Goal: Use online tool/utility: Utilize a website feature to perform a specific function

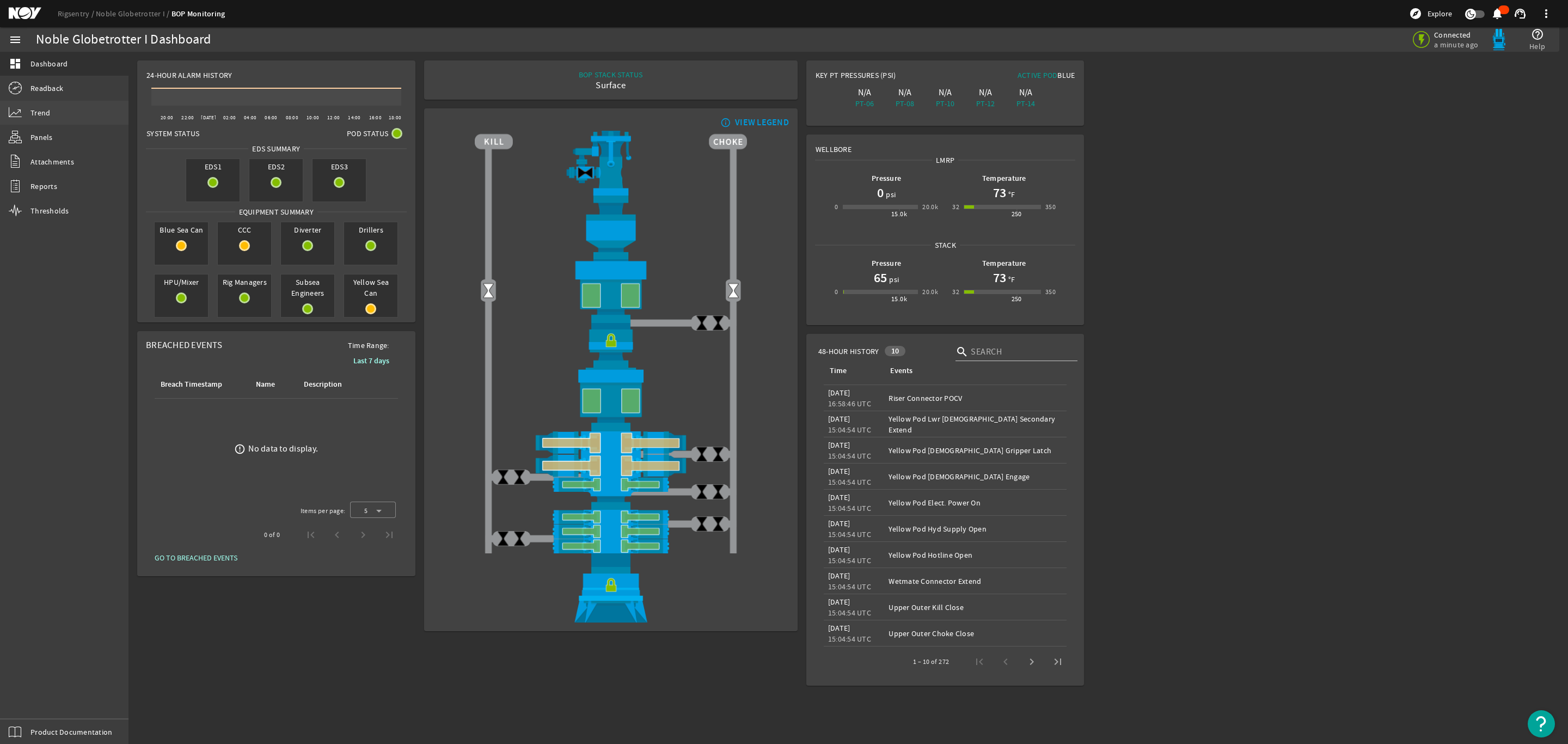
click at [52, 110] on link "Trend" at bounding box center [64, 112] width 128 height 24
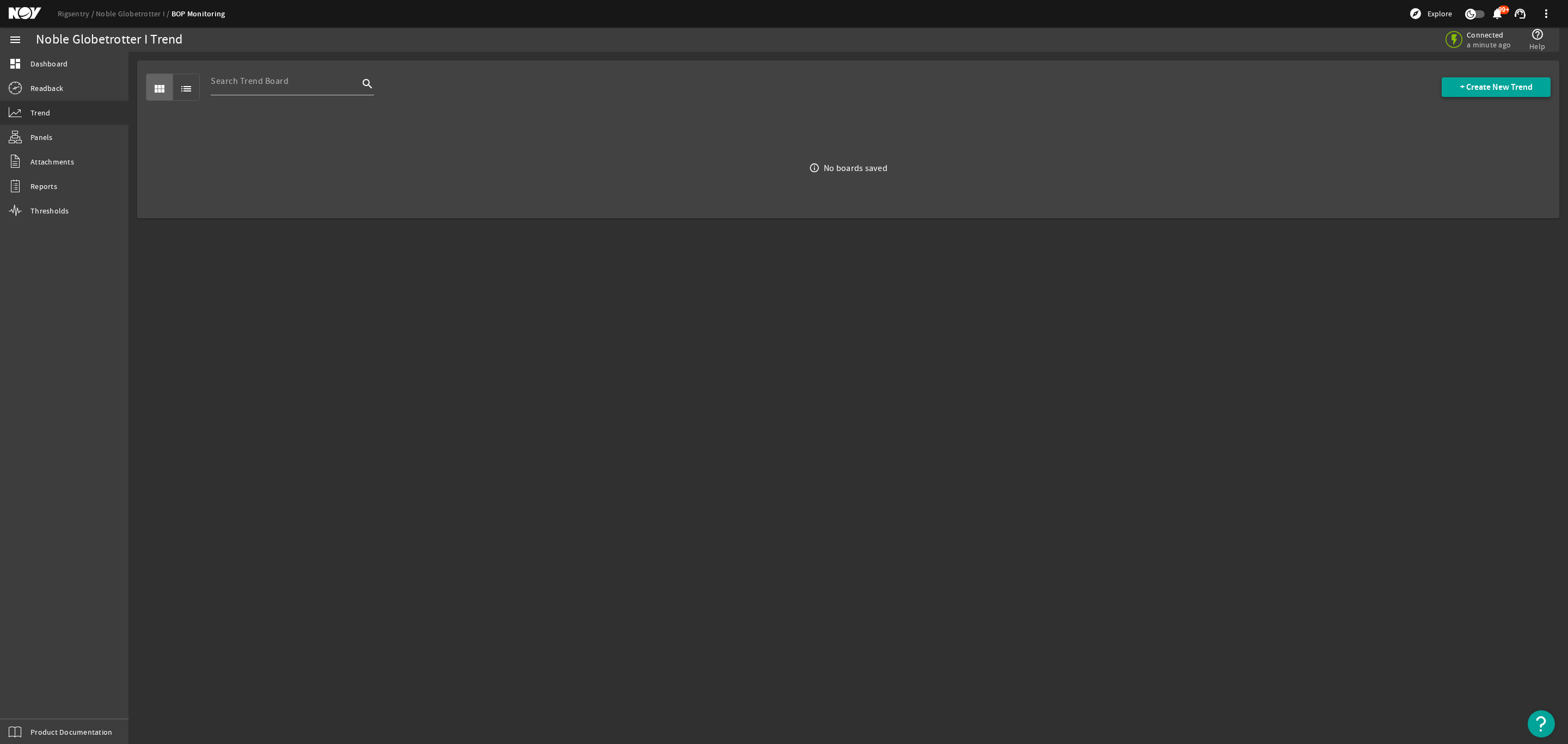
click at [1501, 89] on span "+ Create New Trend" at bounding box center [1496, 87] width 72 height 11
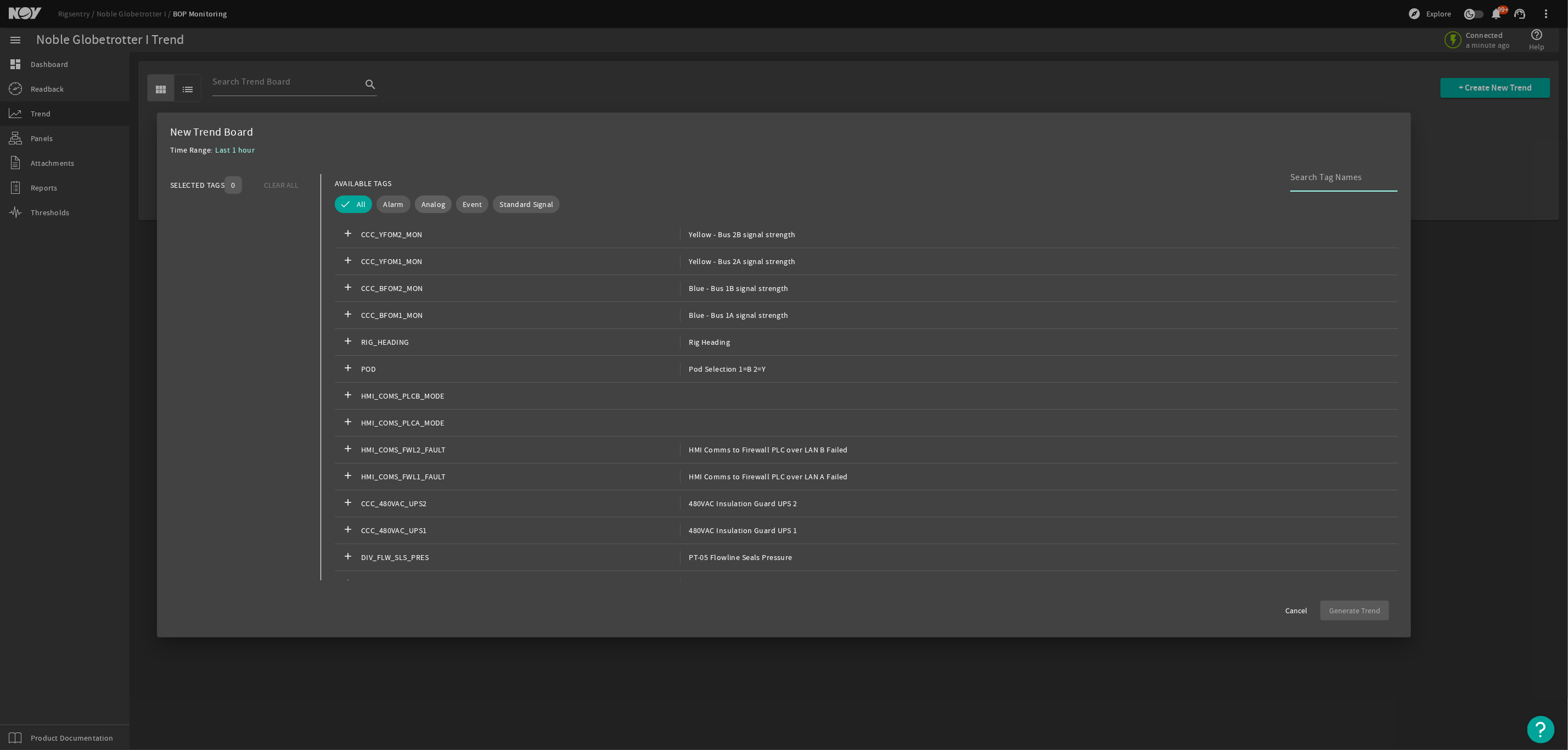
click at [435, 203] on span "Analog" at bounding box center [433, 204] width 24 height 11
click at [1347, 184] on input at bounding box center [1340, 177] width 99 height 13
type input "pt-01"
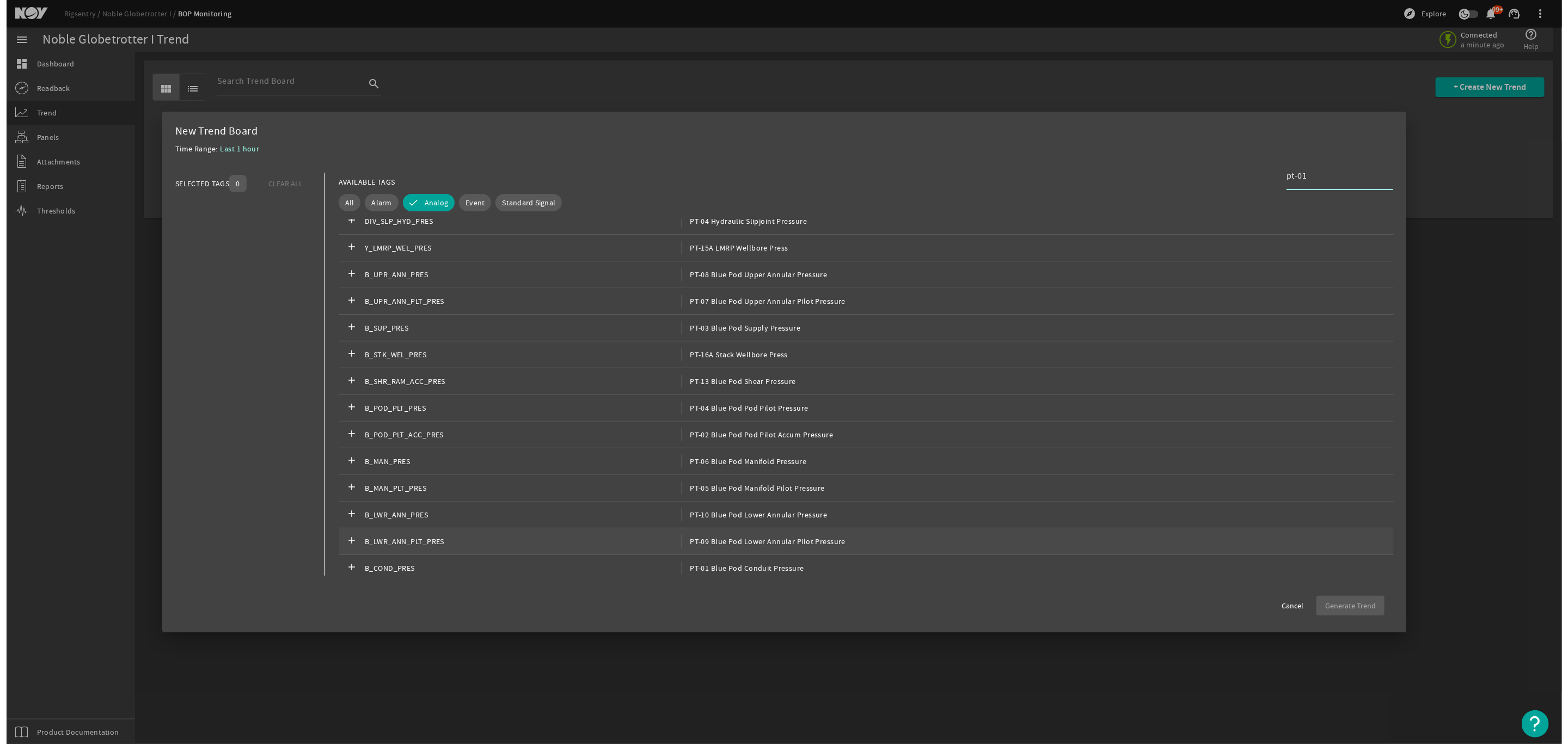
scroll to position [327, 0]
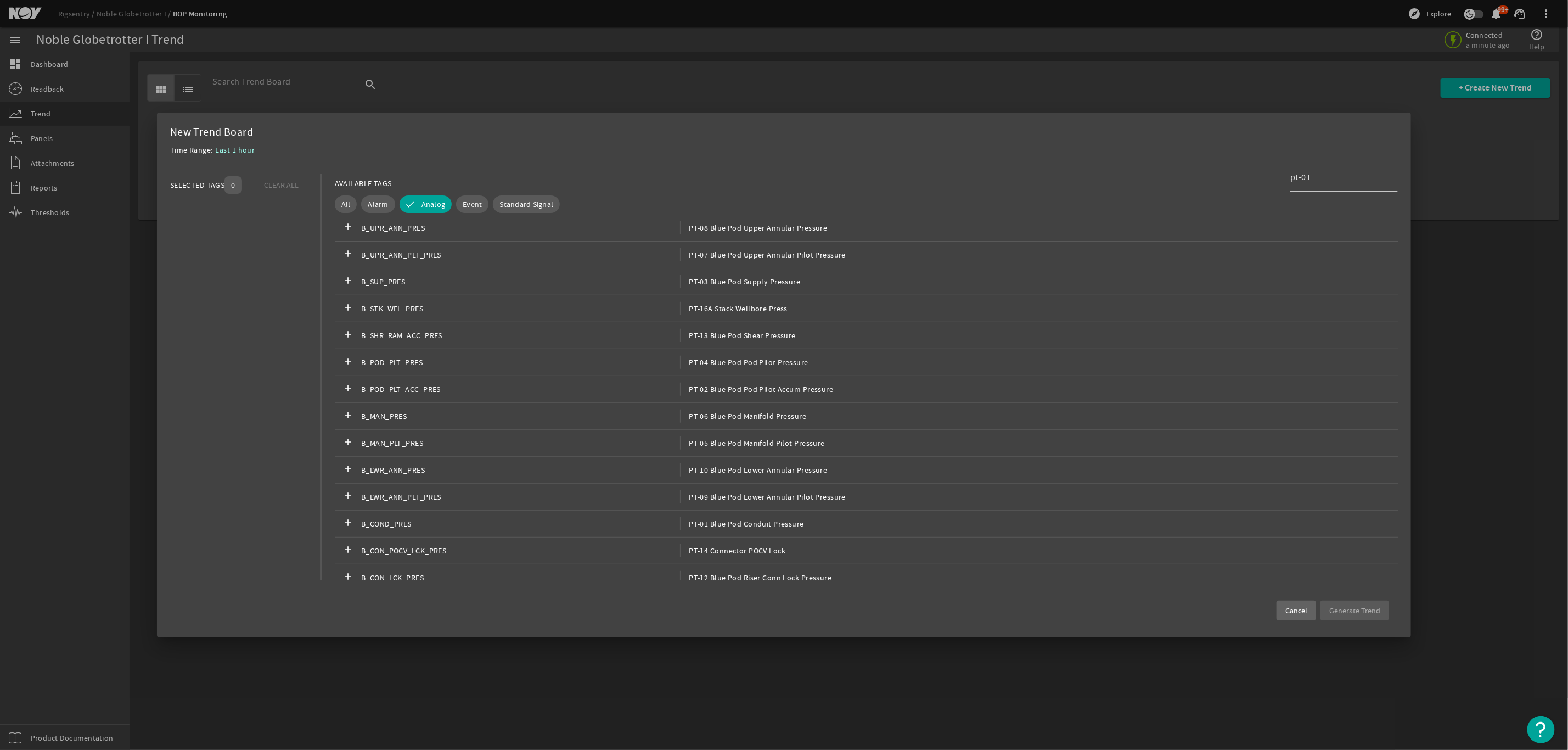
click at [1300, 603] on span at bounding box center [1296, 610] width 39 height 26
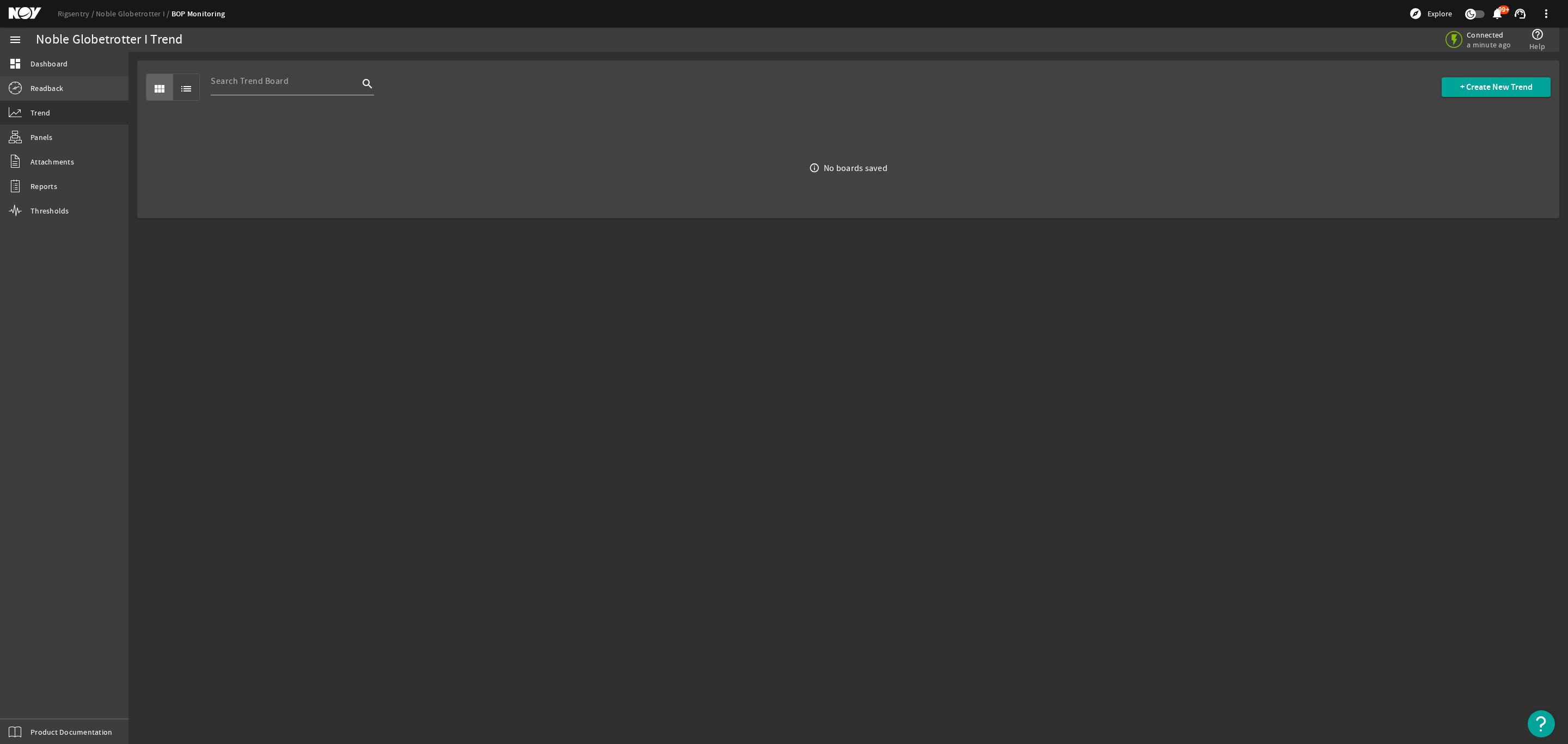
click at [54, 91] on span "Readback" at bounding box center [47, 88] width 33 height 11
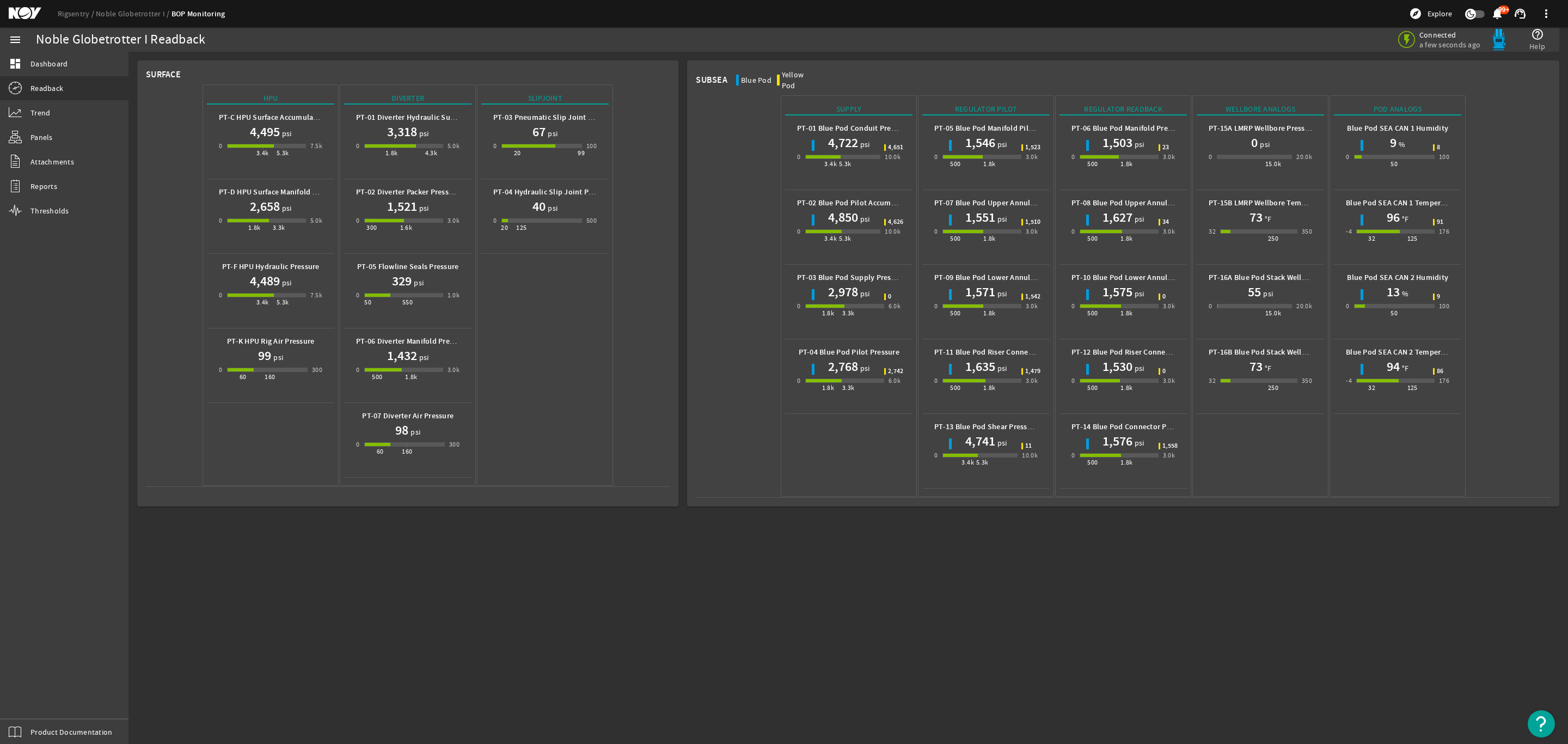
click at [840, 209] on h1 "4,850" at bounding box center [842, 217] width 30 height 18
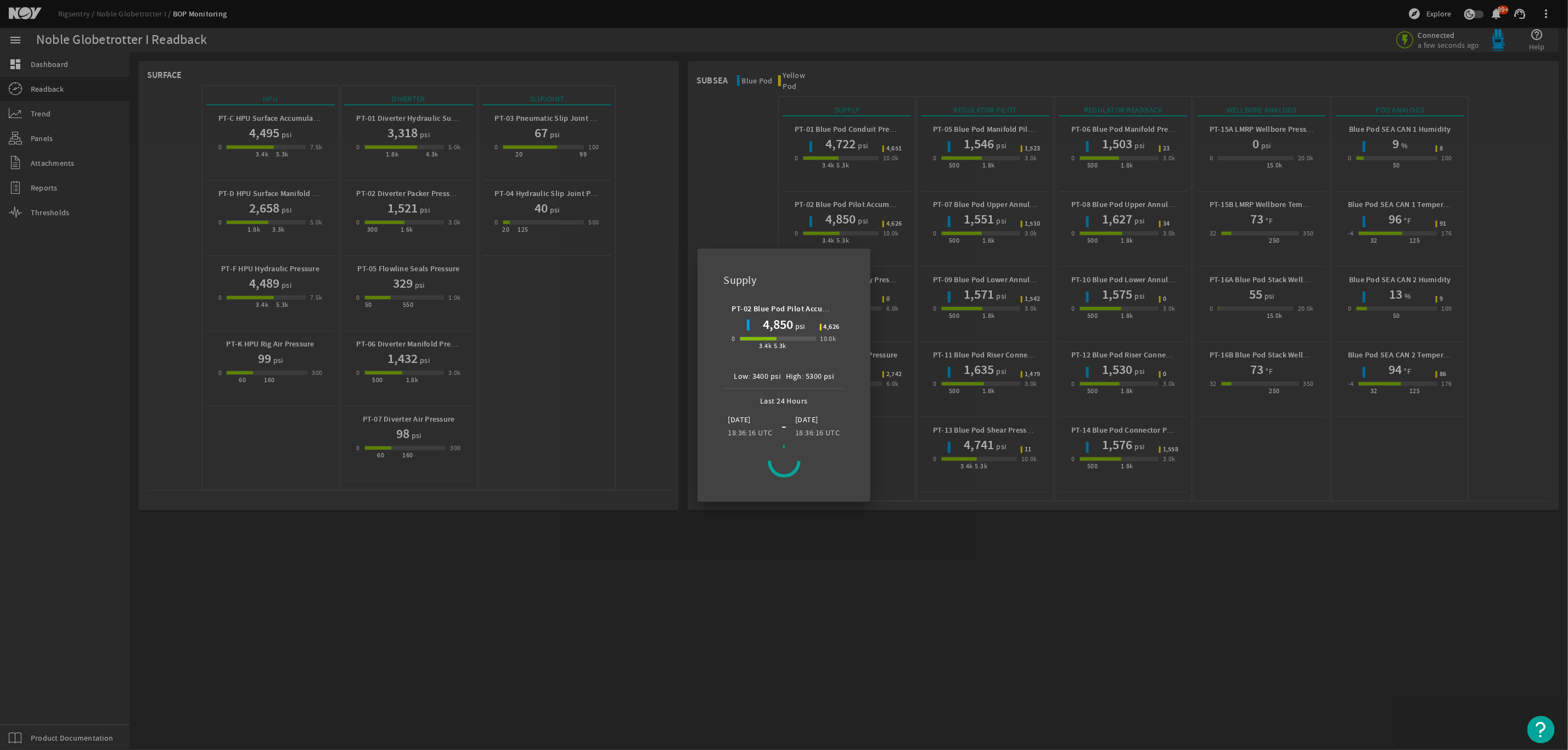
click at [53, 106] on div at bounding box center [784, 375] width 1568 height 750
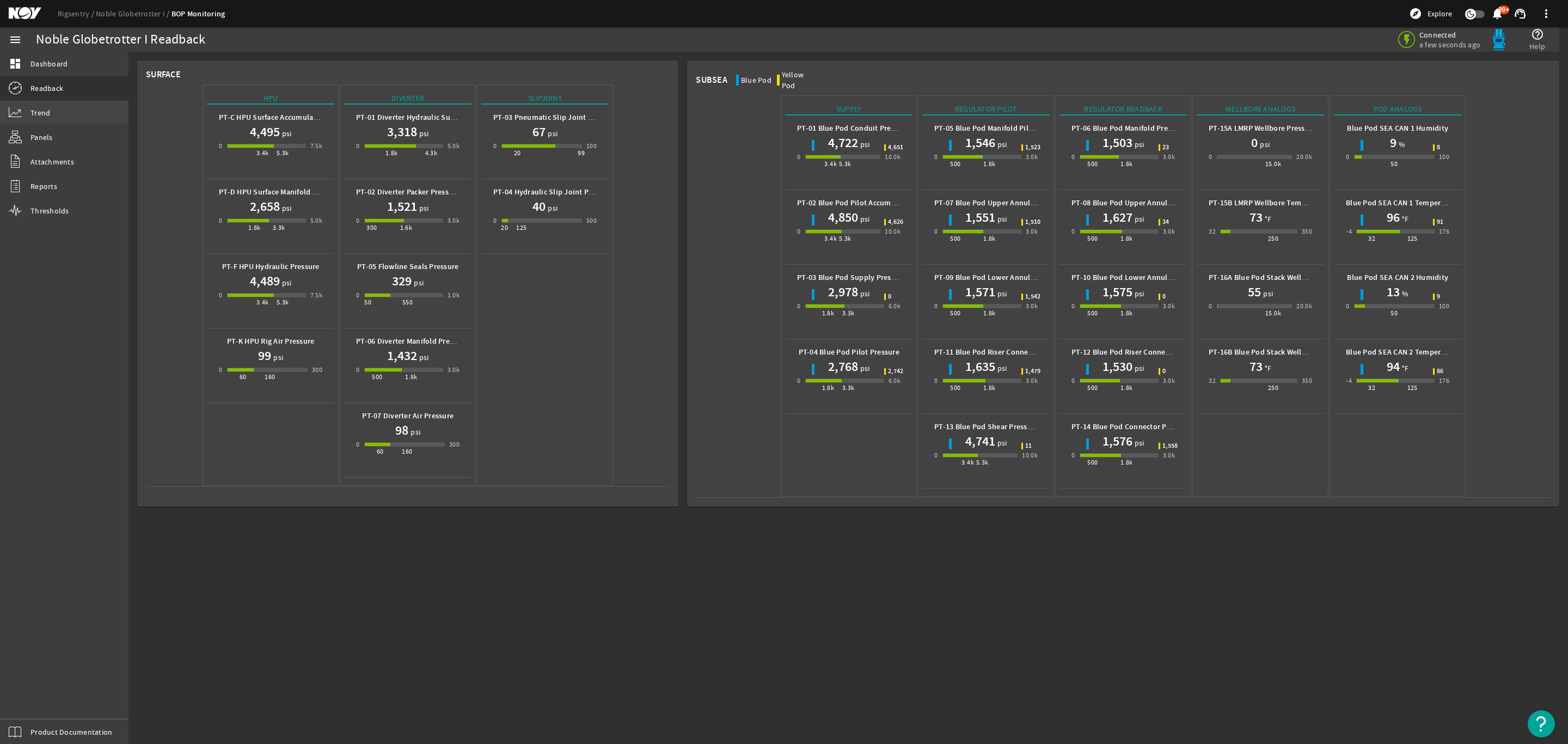
click at [52, 105] on link "Trend" at bounding box center [64, 112] width 128 height 24
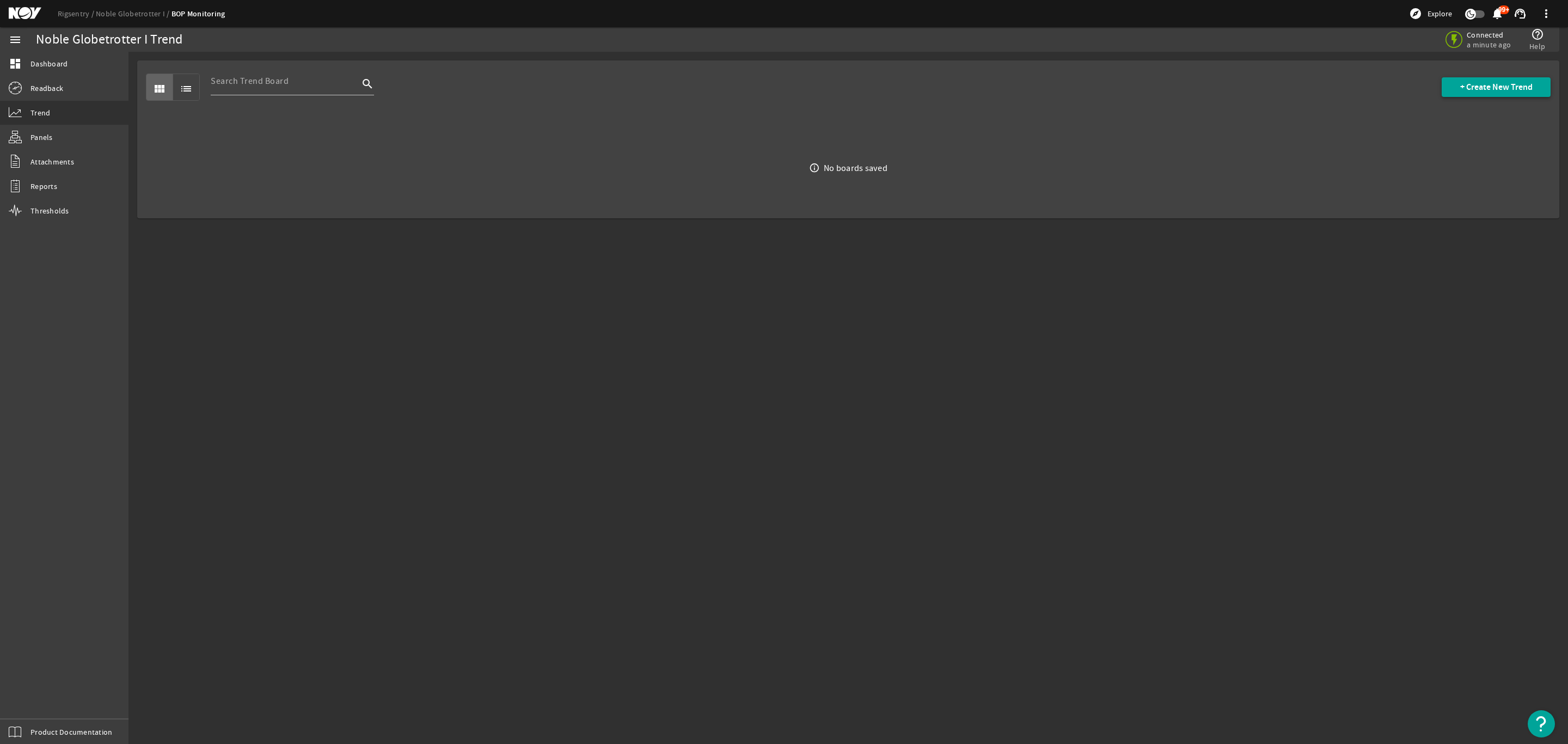
click at [1485, 82] on span "+ Create New Trend" at bounding box center [1496, 87] width 72 height 11
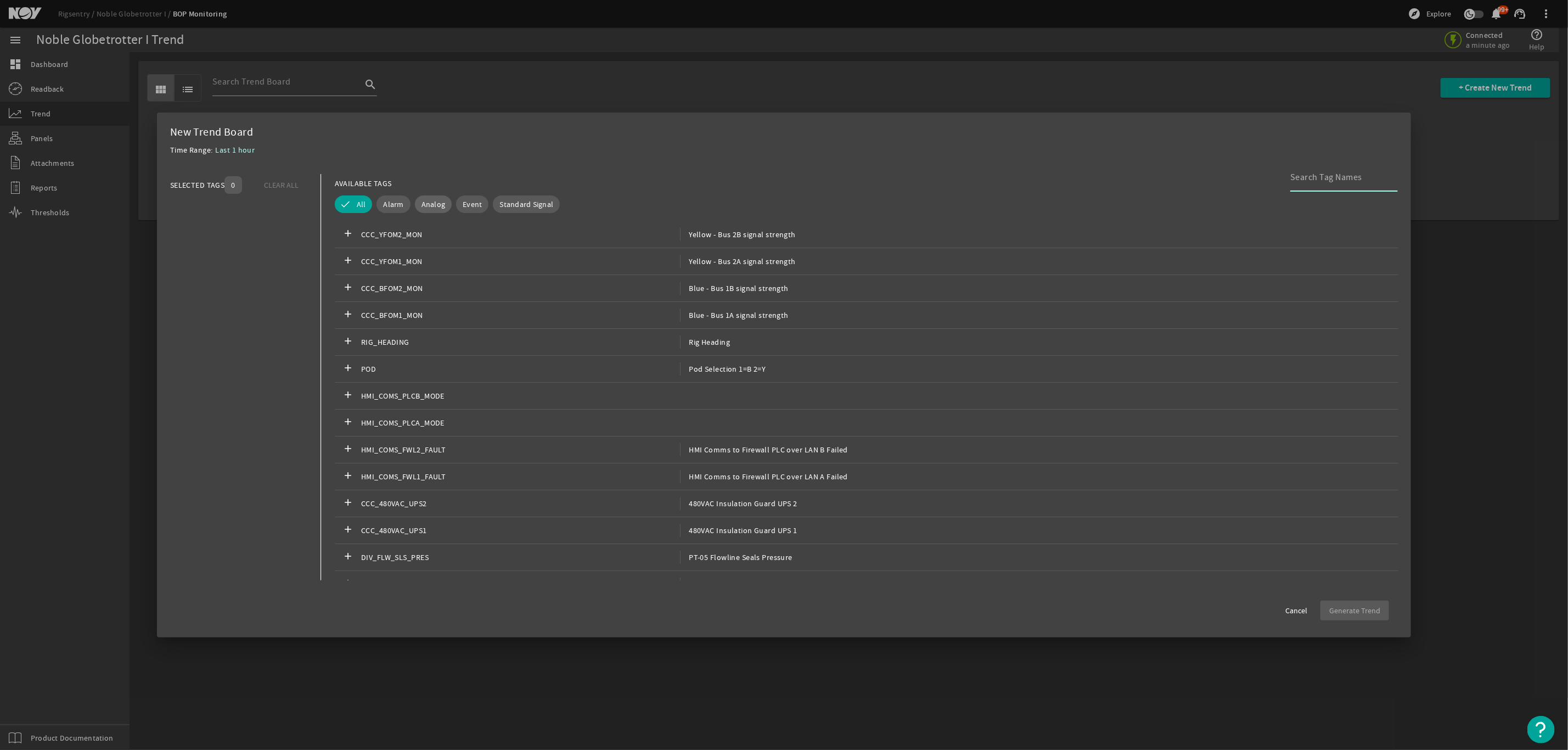
drag, startPoint x: 438, startPoint y: 210, endPoint x: 432, endPoint y: 206, distance: 7.2
click at [436, 210] on button "Analog" at bounding box center [433, 204] width 37 height 18
click at [1326, 181] on input at bounding box center [1340, 177] width 99 height 13
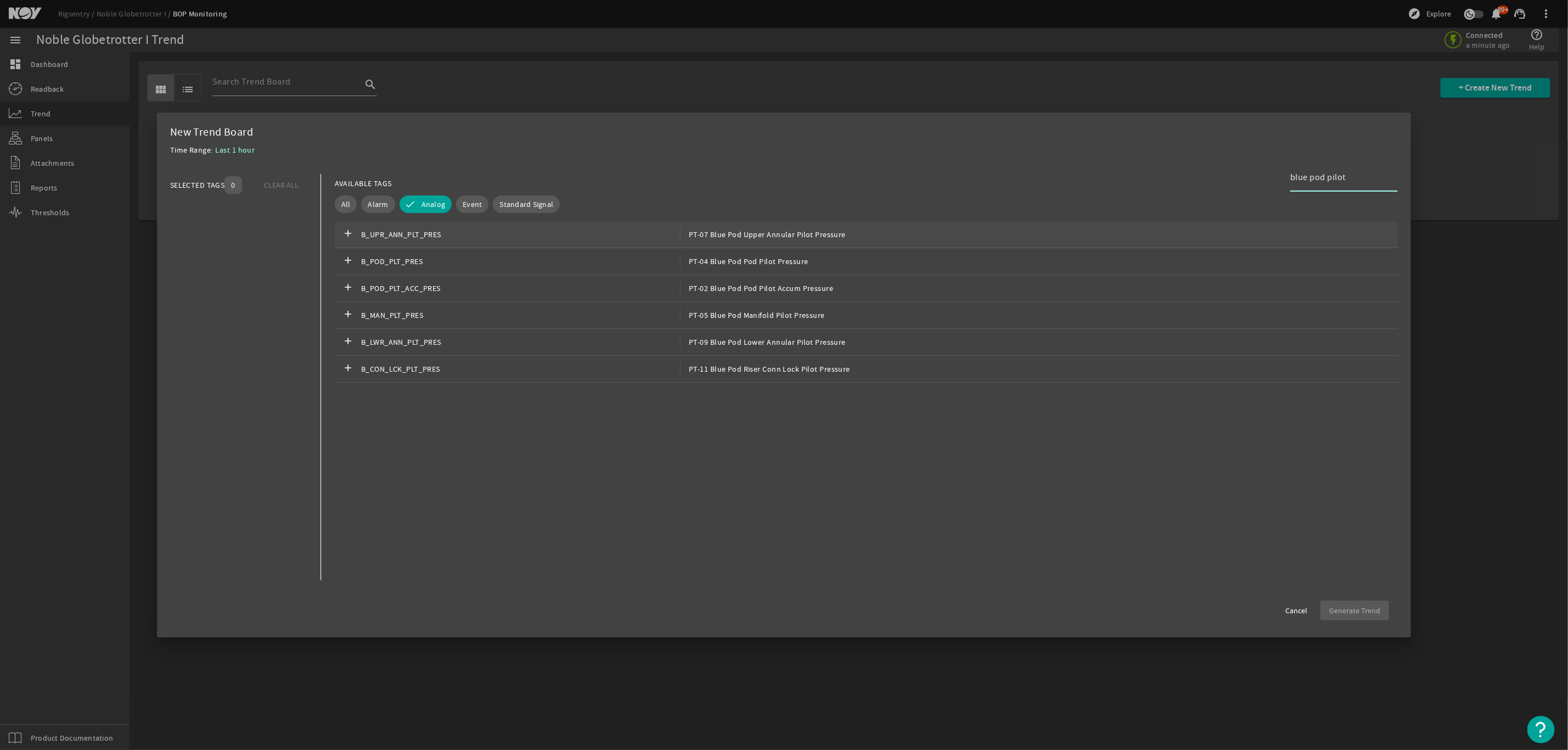
type input "blue pod pilot"
click at [856, 236] on div "add B_UPR_ANN_PLT_PRES PT-07 Blue Pod Upper Annular Pilot Pressure" at bounding box center [867, 234] width 1064 height 27
click at [788, 272] on div "add B_POD_PLT_PRES PT-04 Blue Pod Pod Pilot Pressure" at bounding box center [867, 261] width 1064 height 27
click at [746, 296] on div "add B_POD_PLT_ACC_PRES PT-02 Blue Pod Pod Pilot Accum Pressure" at bounding box center [867, 288] width 1064 height 27
click at [797, 319] on span "PT-05 Blue Pod Manifold Pilot Pressure" at bounding box center [752, 315] width 145 height 13
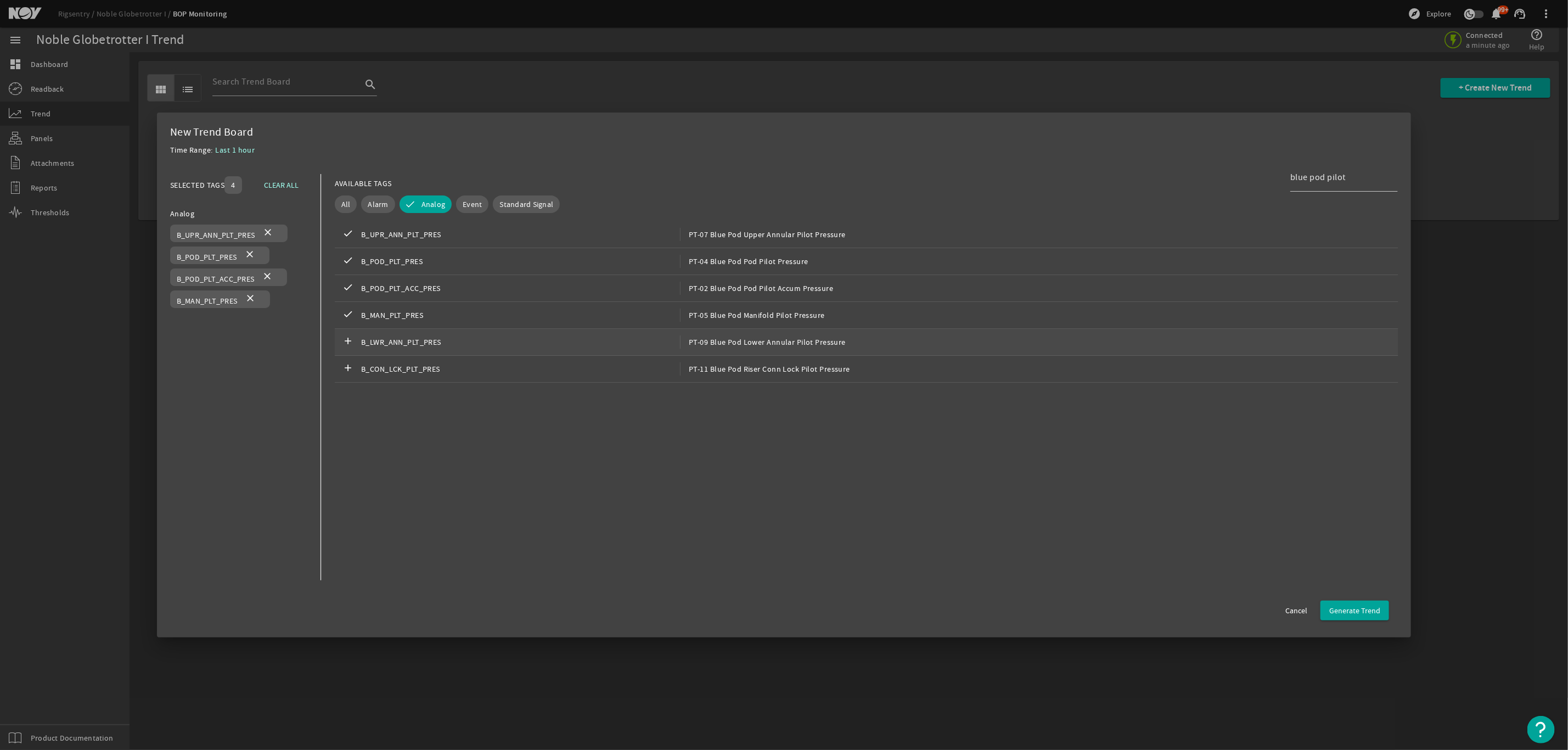
click at [786, 350] on div "add B_LWR_ANN_PLT_PRES PT-09 Blue Pod Lower Annular Pilot Pressure" at bounding box center [867, 342] width 1064 height 27
drag, startPoint x: 795, startPoint y: 374, endPoint x: 921, endPoint y: 359, distance: 126.9
click at [796, 376] on span "PT-11 Blue Pod Riser Conn Lock Pilot Pressure" at bounding box center [765, 368] width 170 height 13
click at [1369, 611] on span "Generate Trend" at bounding box center [1354, 611] width 51 height 11
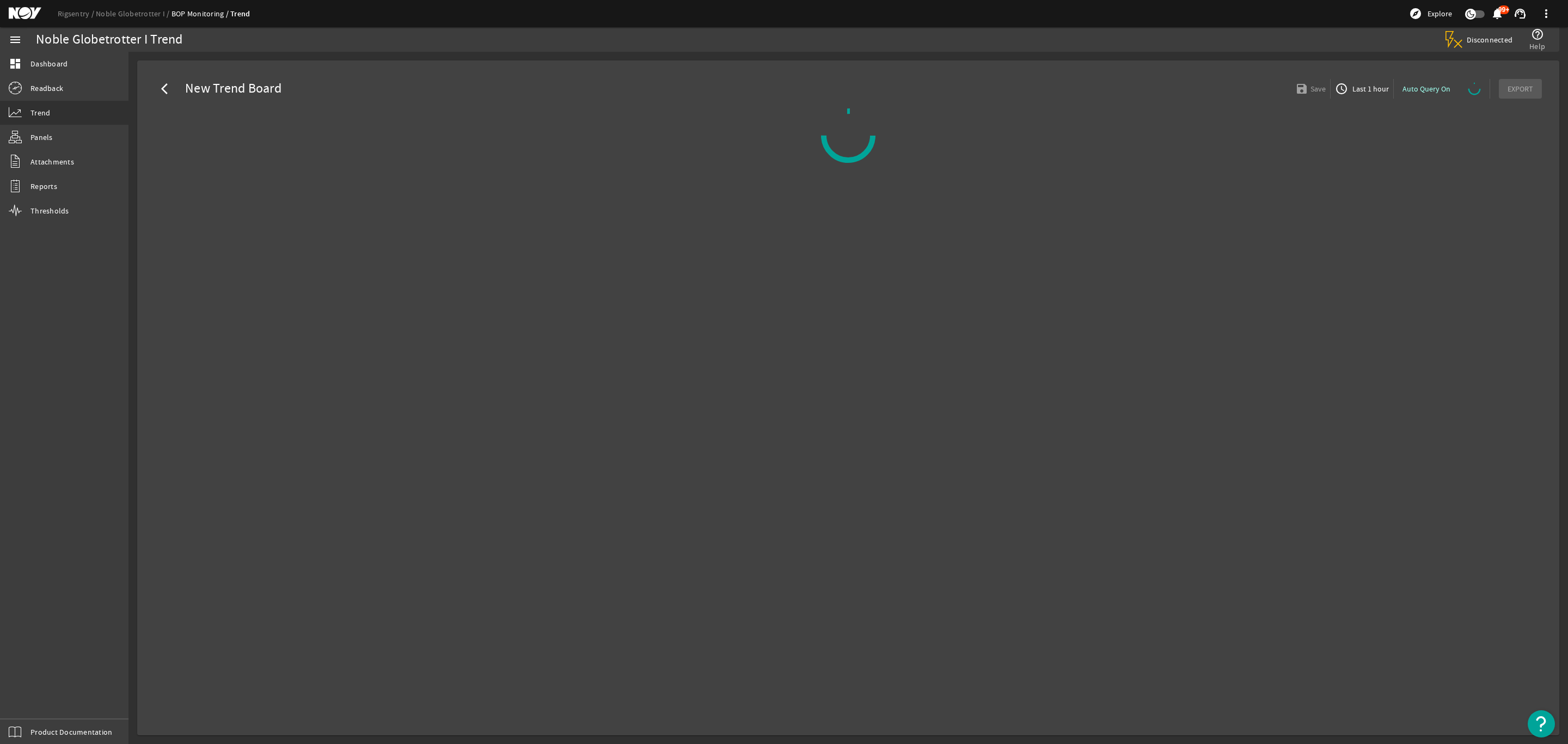
select select "10M"
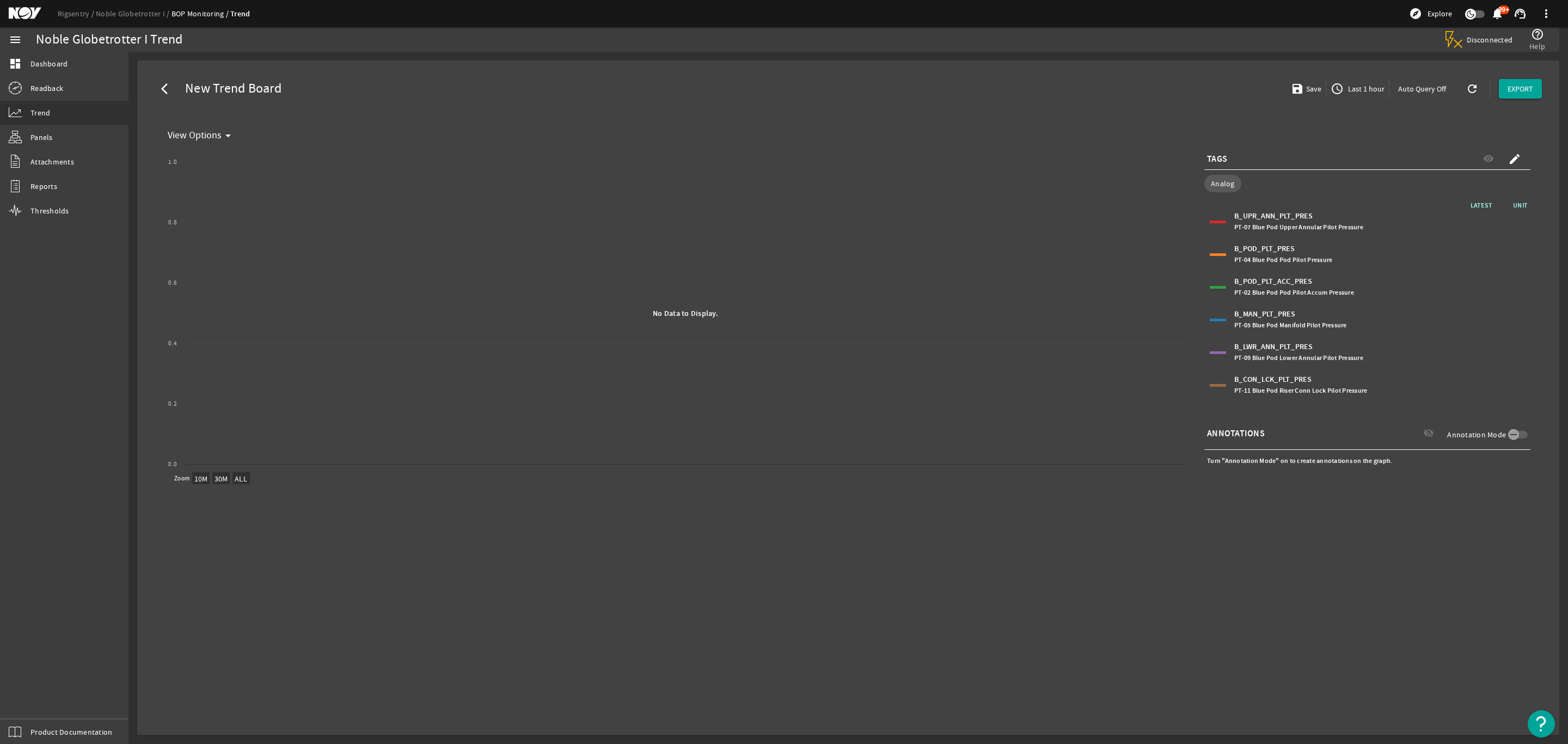
click at [1359, 82] on span "access_time Last 1 hour" at bounding box center [1357, 88] width 54 height 13
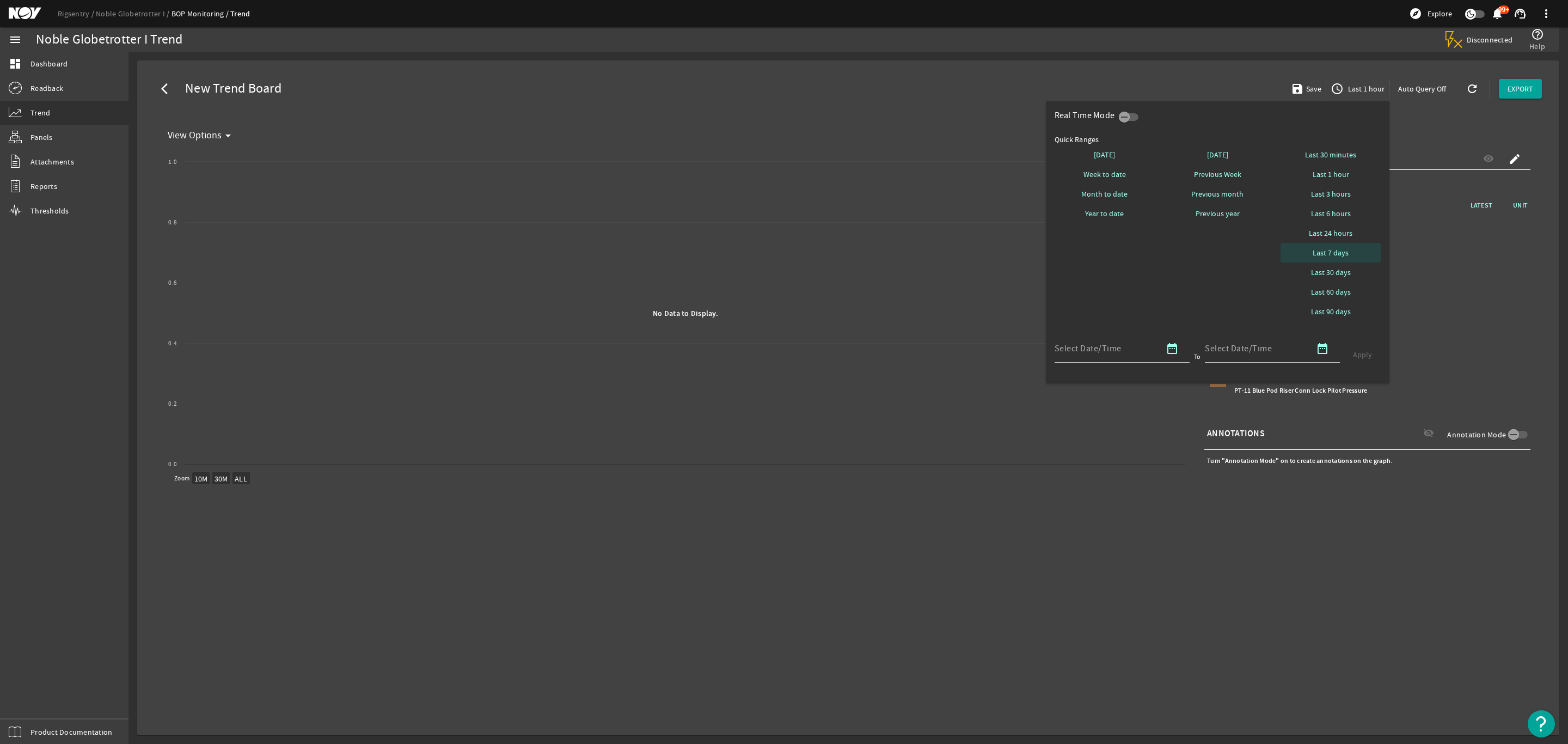
click at [1341, 249] on span "Last 7 days" at bounding box center [1331, 253] width 36 height 11
select select "10M"
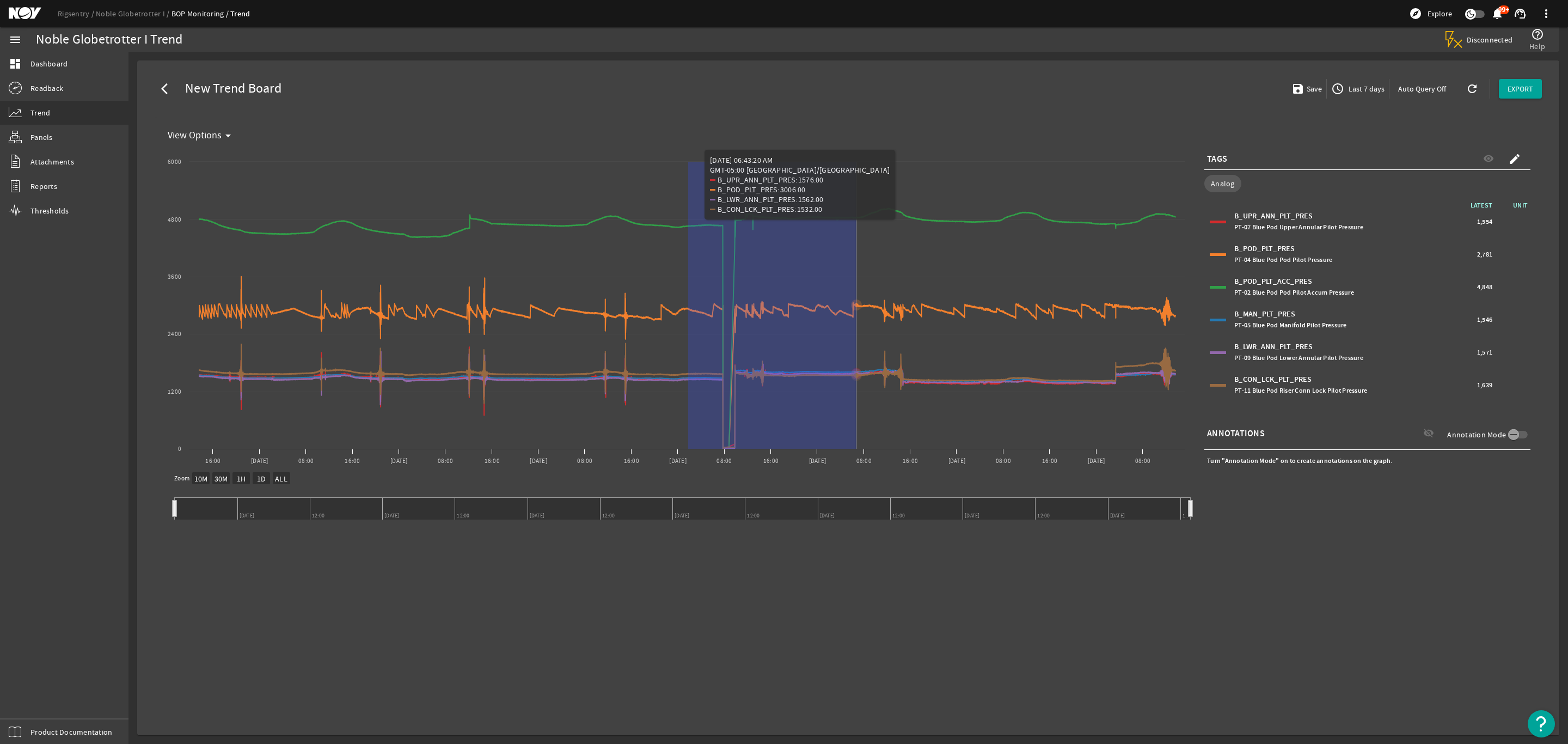
drag, startPoint x: 690, startPoint y: 240, endPoint x: 856, endPoint y: 253, distance: 166.5
click at [856, 253] on rect "Chart title" at bounding box center [677, 309] width 1027 height 327
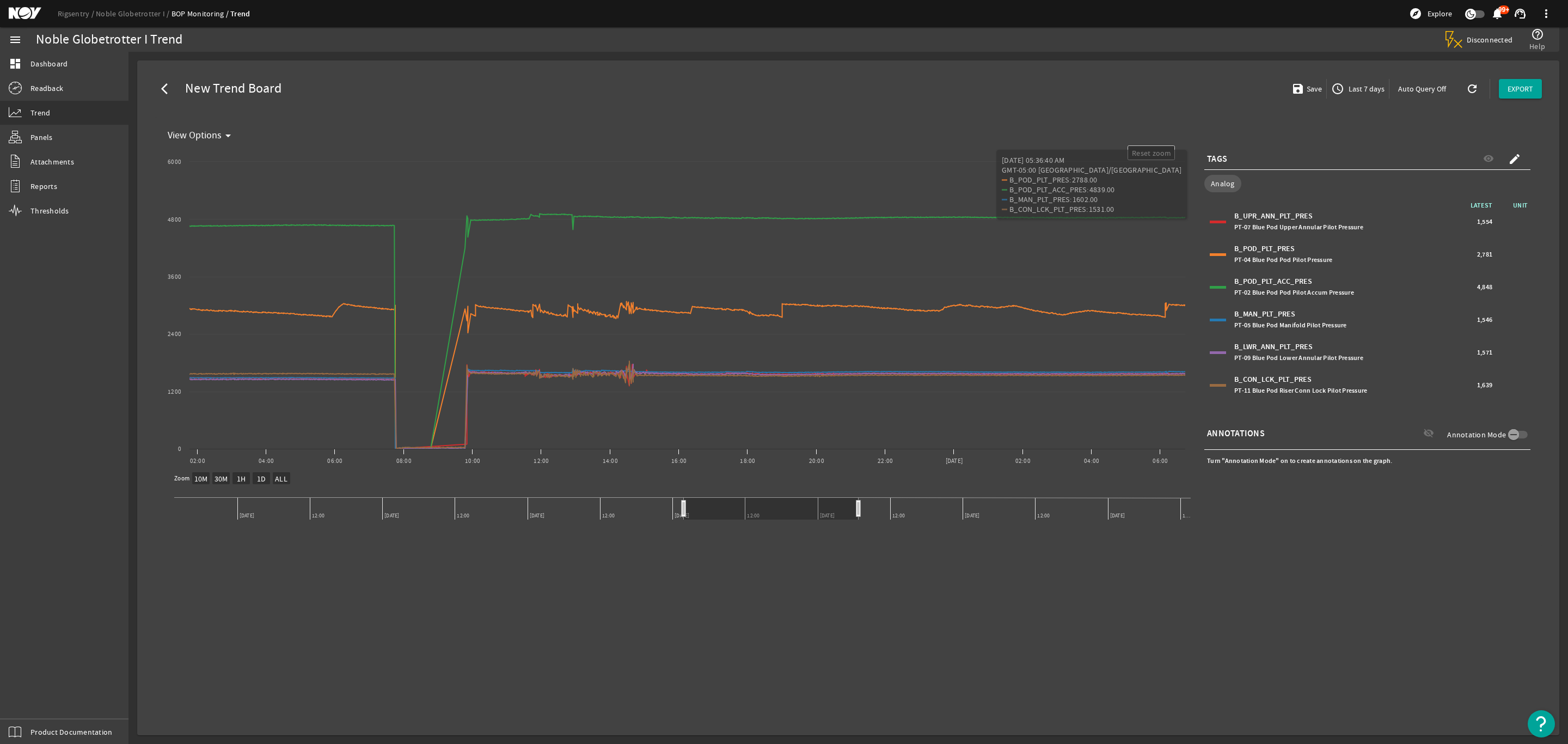
click at [1376, 87] on span "Last 7 days" at bounding box center [1365, 89] width 38 height 11
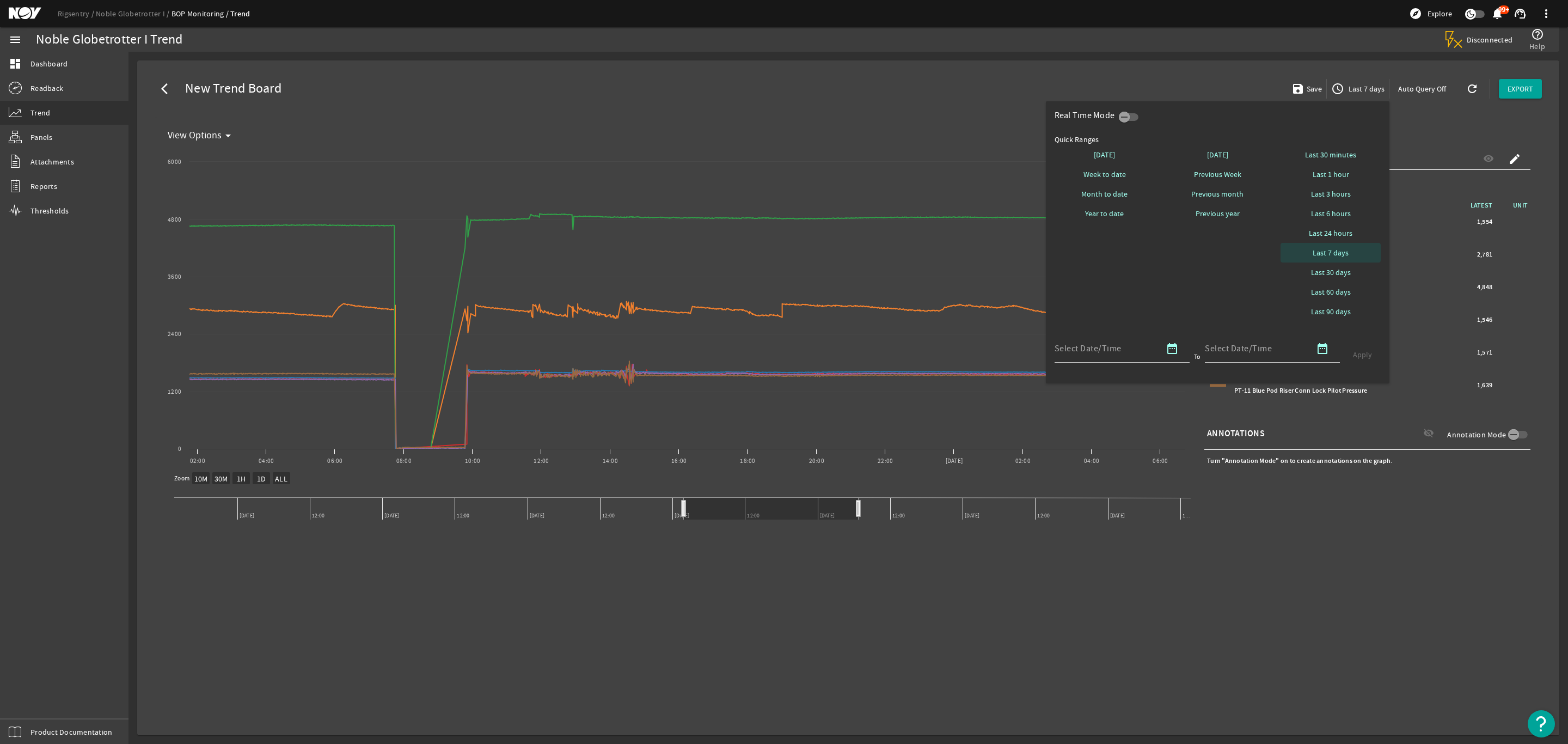
click at [1339, 248] on span "Last 7 days" at bounding box center [1331, 253] width 36 height 11
select select "10M"
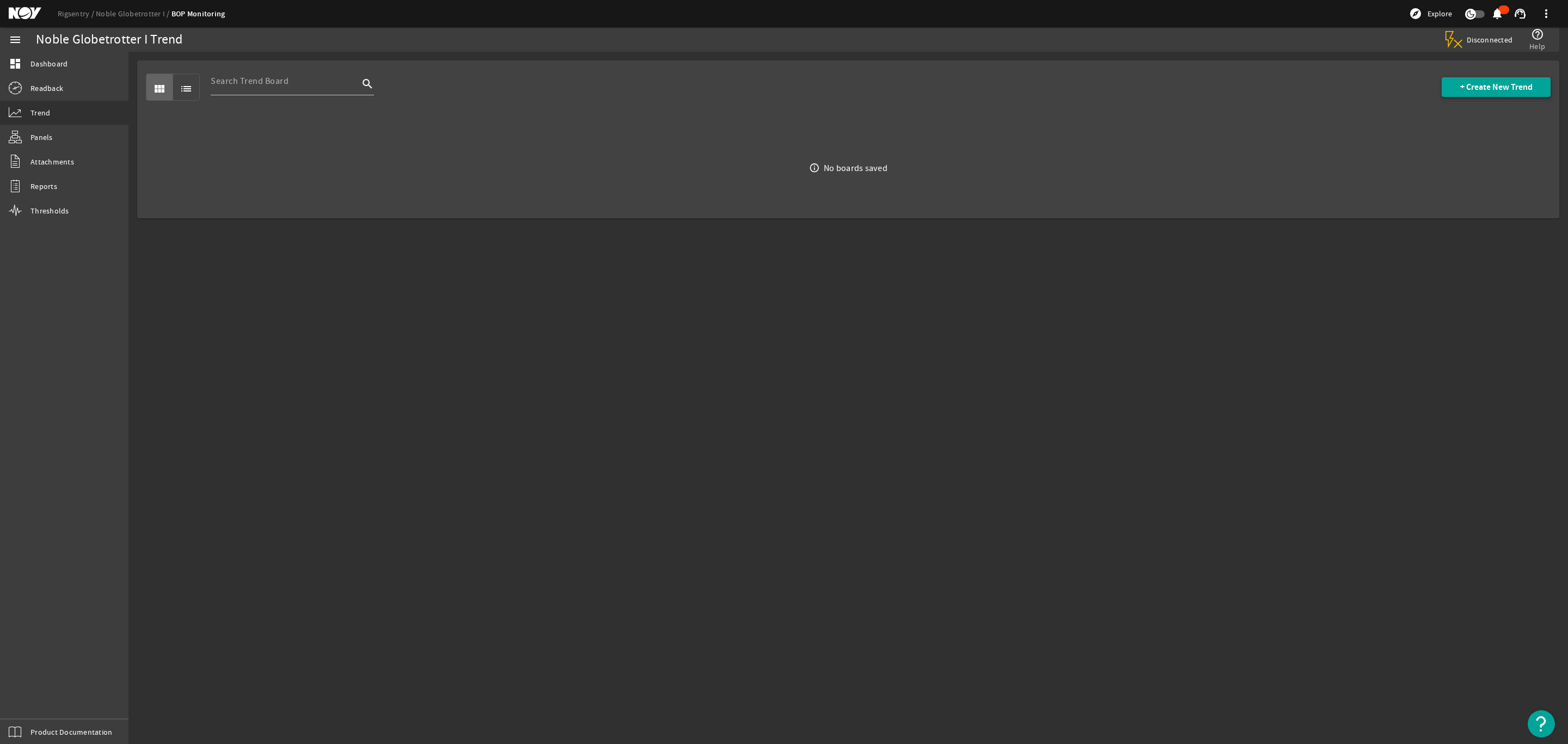
click at [1503, 91] on span "+ Create New Trend" at bounding box center [1496, 87] width 72 height 11
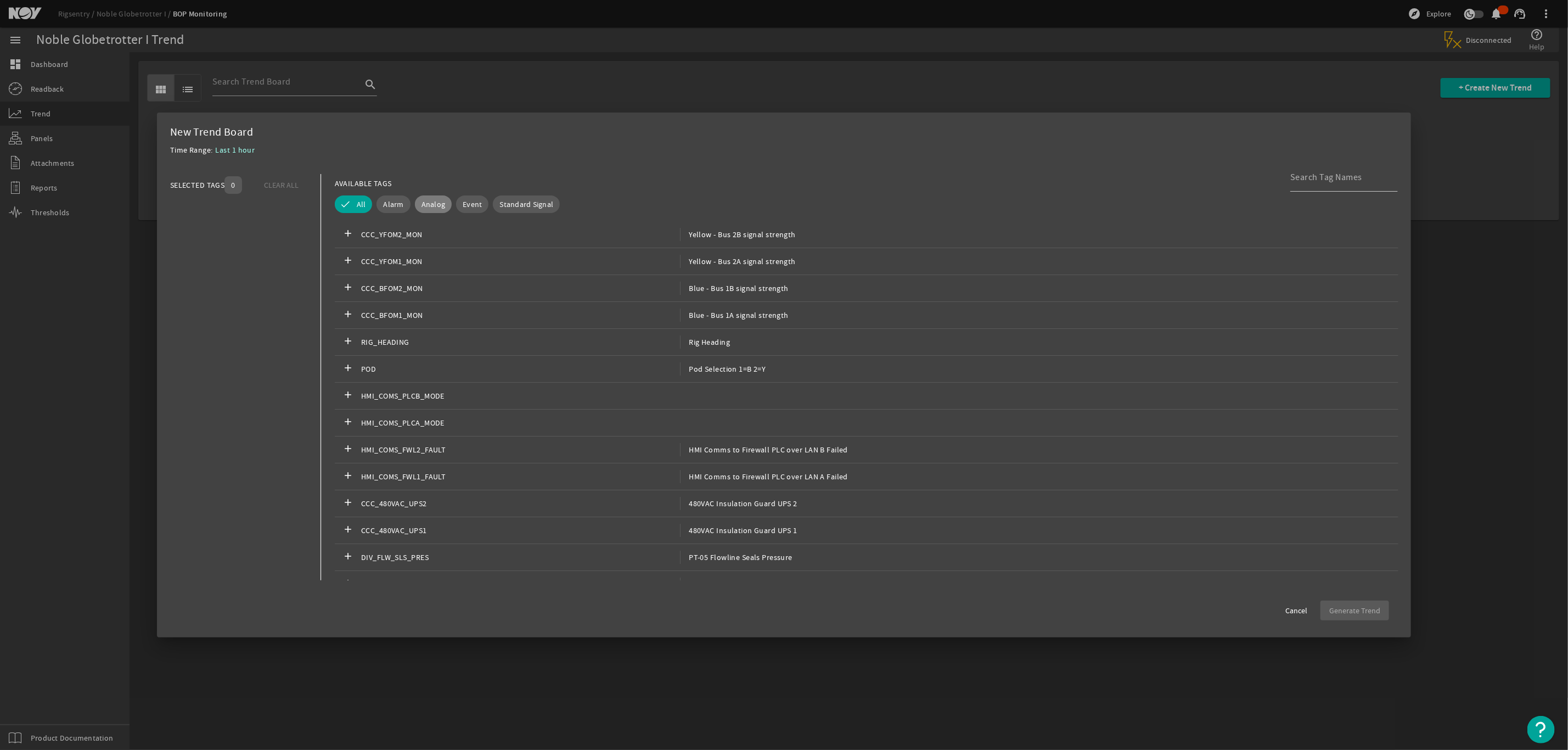
click at [439, 201] on span "Analog" at bounding box center [433, 204] width 24 height 11
click at [1339, 180] on input at bounding box center [1340, 177] width 99 height 13
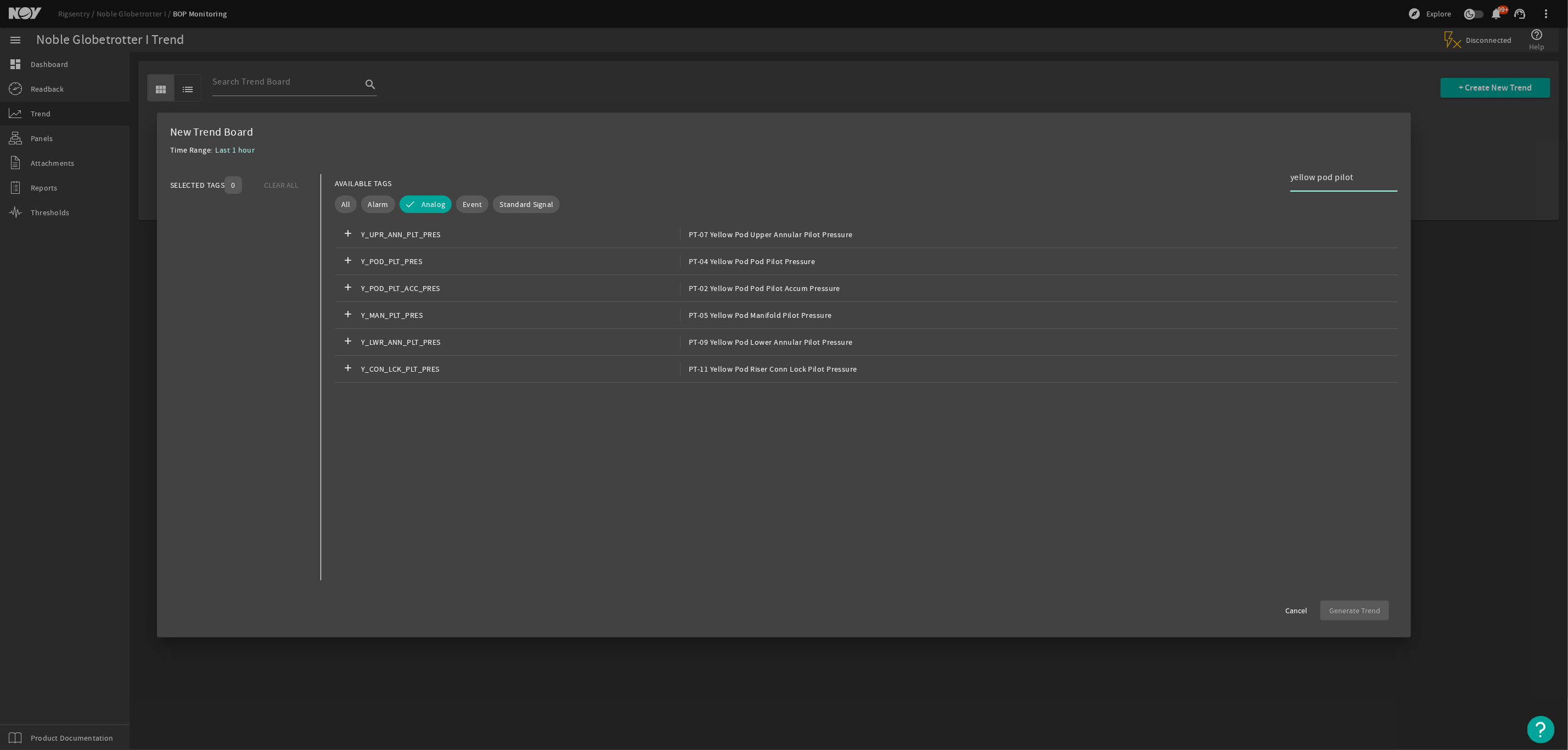
type input "yellow pod pilot"
click at [825, 242] on div "add Y_UPR_ANN_PLT_PRES PT-07 Yellow Pod Upper Annular Pilot Pressure" at bounding box center [867, 234] width 1064 height 27
click at [819, 260] on div "add Y_POD_PLT_PRES PT-04 Yellow Pod Pod Pilot Pressure" at bounding box center [867, 261] width 1064 height 27
click at [820, 282] on span "PT-02 Yellow Pod Pod Pilot Accum Pressure" at bounding box center [760, 288] width 160 height 13
click at [820, 314] on span "PT-05 Yellow Pod Manifold Pilot Pressure" at bounding box center [756, 315] width 152 height 13
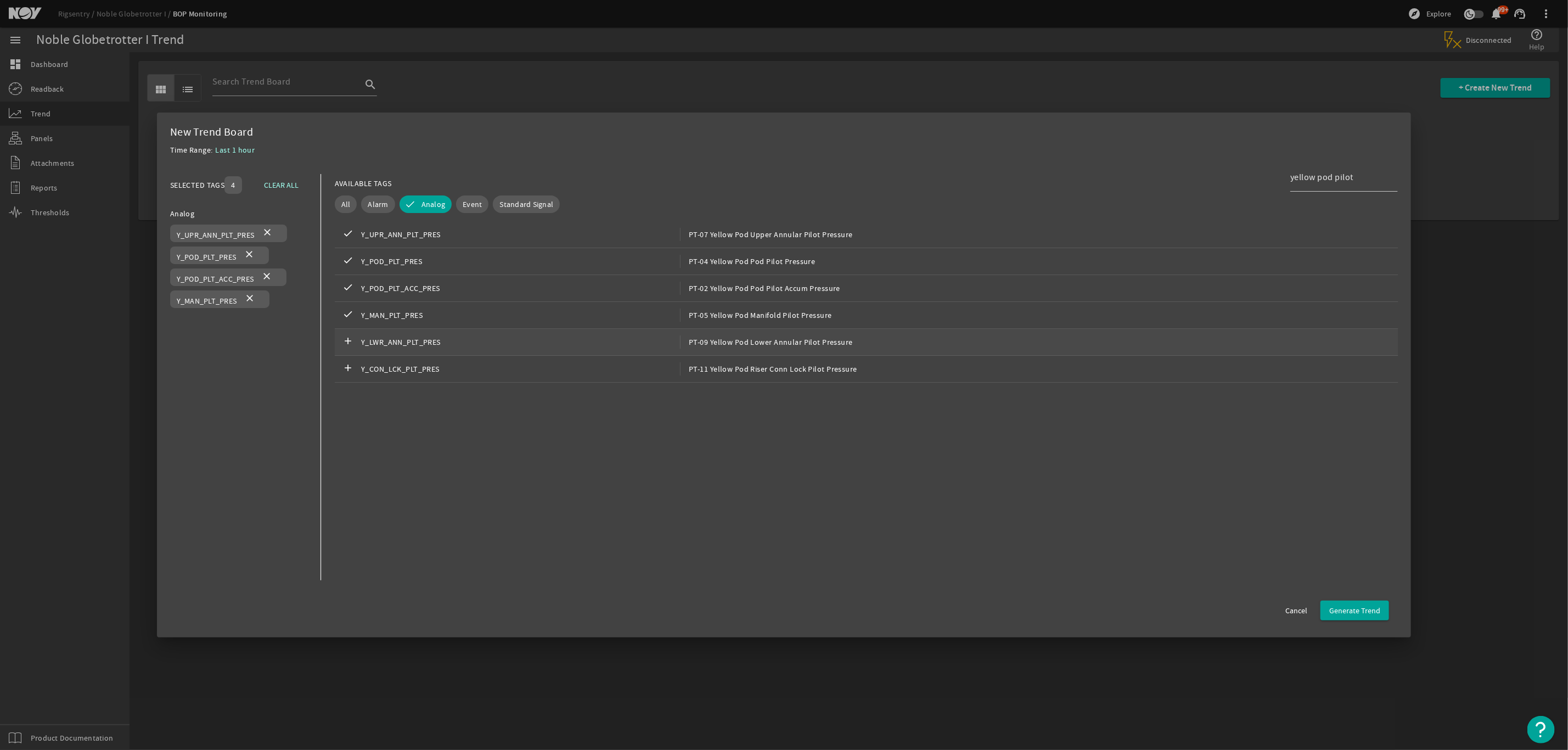
click at [822, 344] on span "PT-09 Yellow Pod Lower Annular Pilot Pressure" at bounding box center [767, 342] width 173 height 13
click at [832, 367] on span "PT-11 Yellow Pod Riser Conn Lock Pilot Pressure" at bounding box center [768, 368] width 177 height 13
click at [1361, 613] on span "Generate Trend" at bounding box center [1354, 611] width 51 height 11
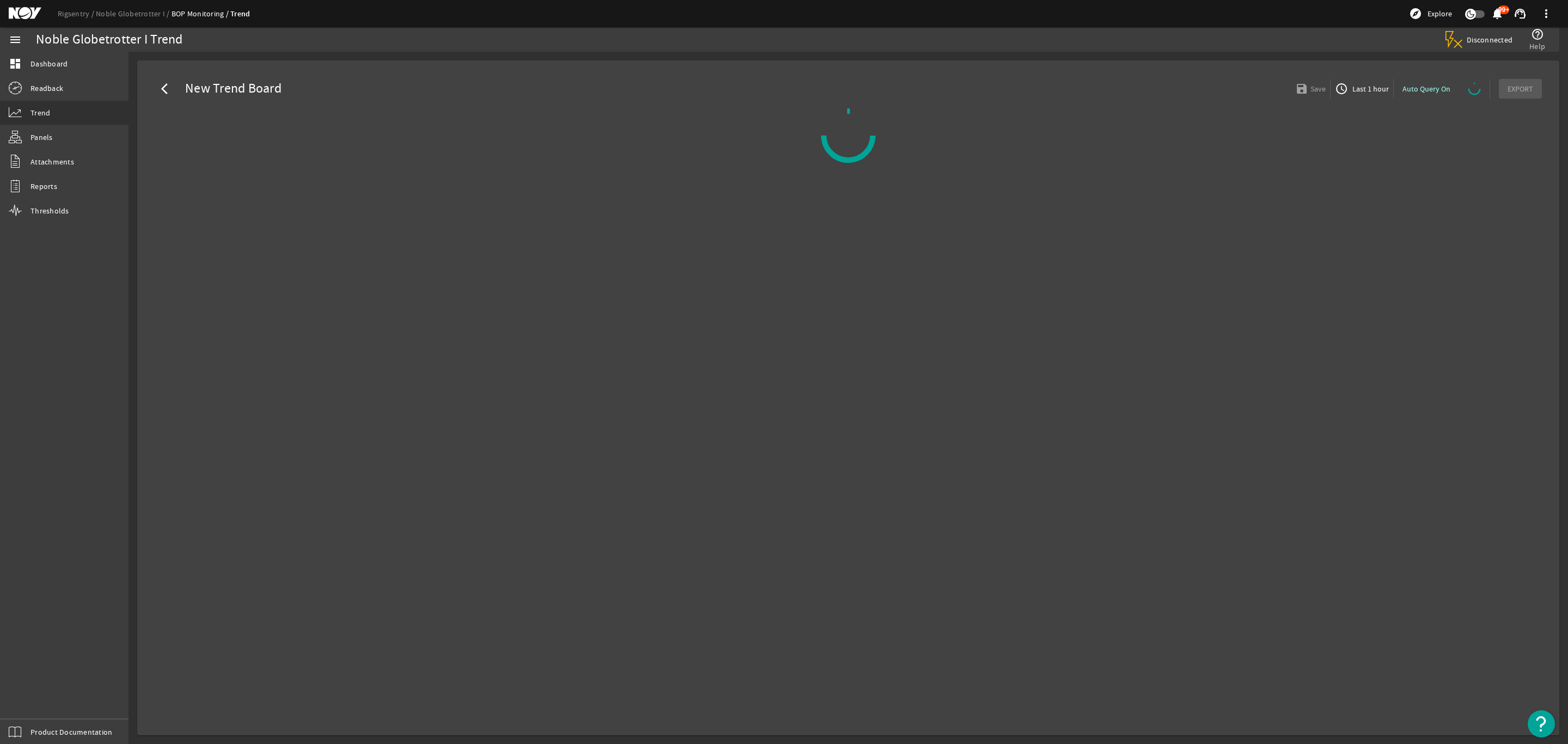
select select "10M"
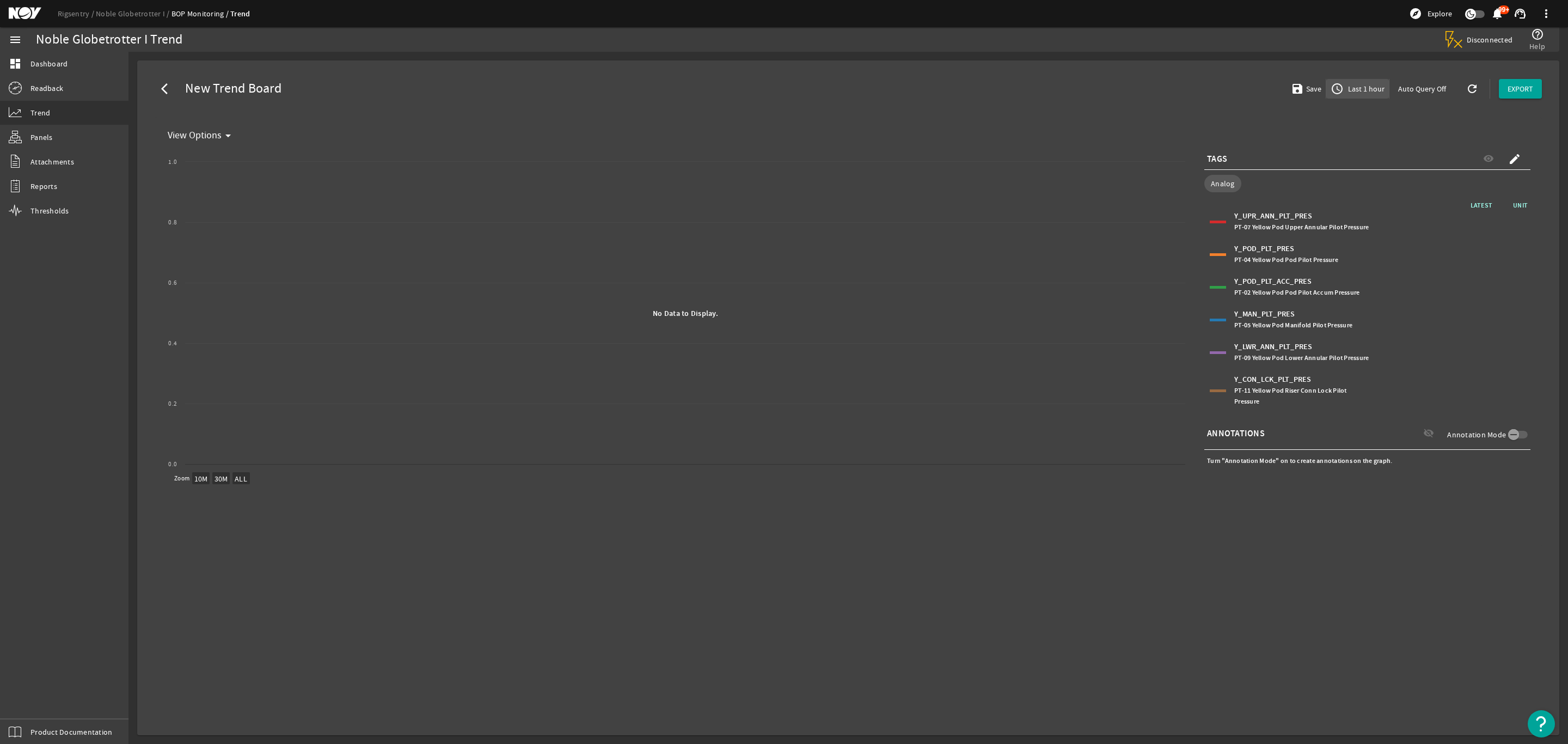
click at [1365, 90] on span "Last 1 hour" at bounding box center [1365, 89] width 39 height 11
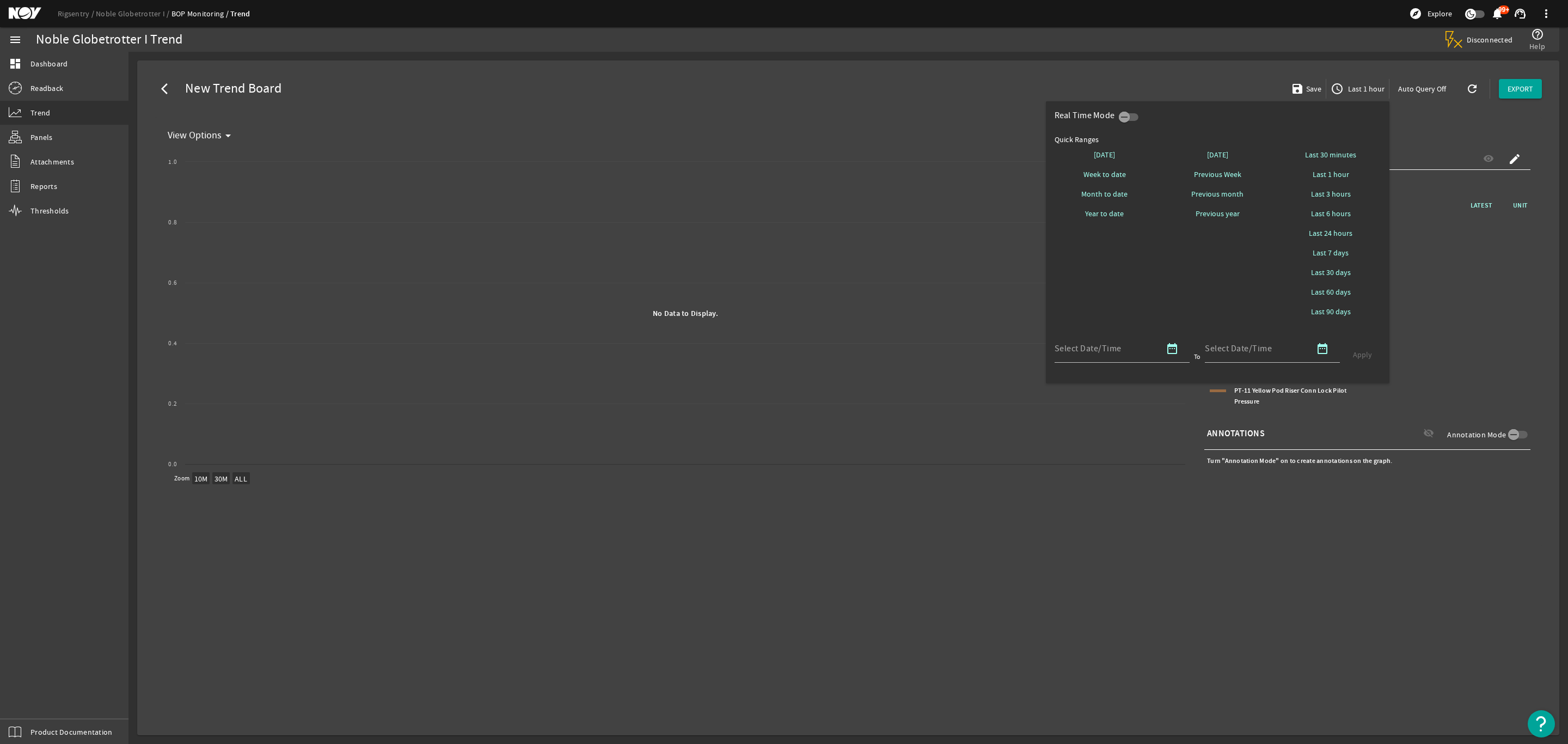
click at [1326, 255] on span "Last 7 days" at bounding box center [1331, 253] width 36 height 11
select select "10M"
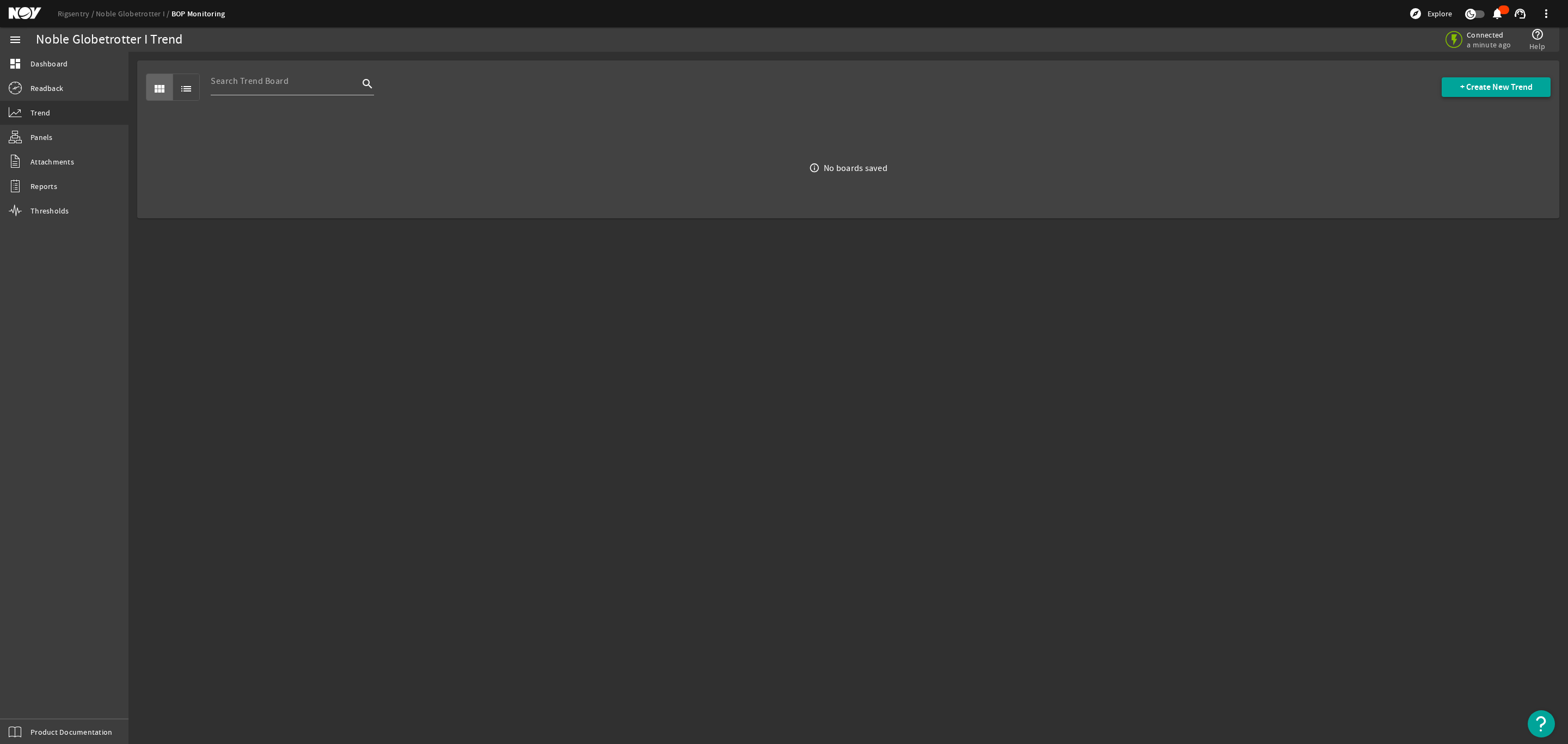
click at [1514, 88] on span "+ Create New Trend" at bounding box center [1496, 87] width 72 height 11
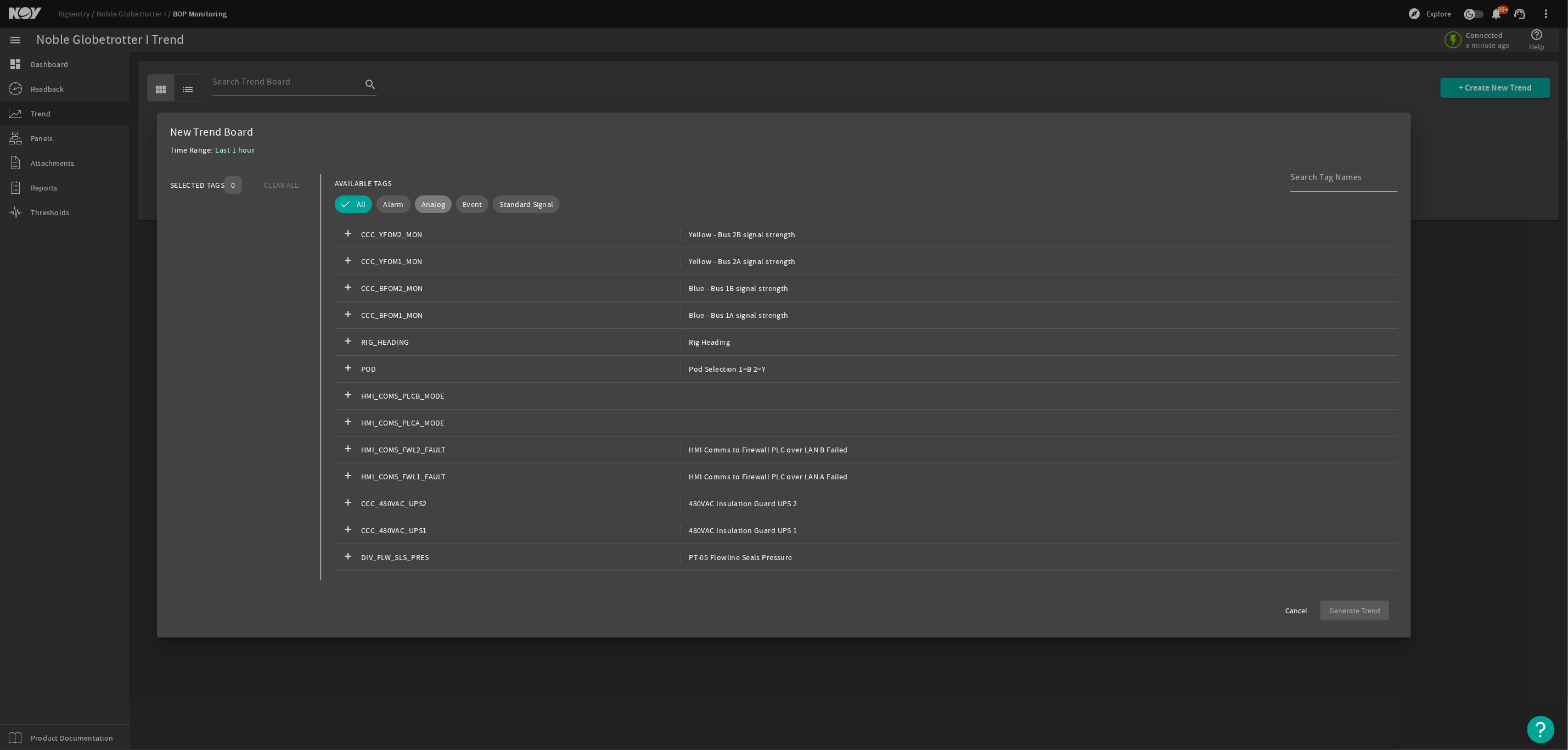
click at [427, 204] on span "Analog" at bounding box center [433, 204] width 24 height 11
click at [1318, 180] on input at bounding box center [1340, 177] width 99 height 13
type input "blue pod"
click at [760, 369] on span "PT-08 Blue Pod Upper Annular Pressure" at bounding box center [754, 368] width 147 height 13
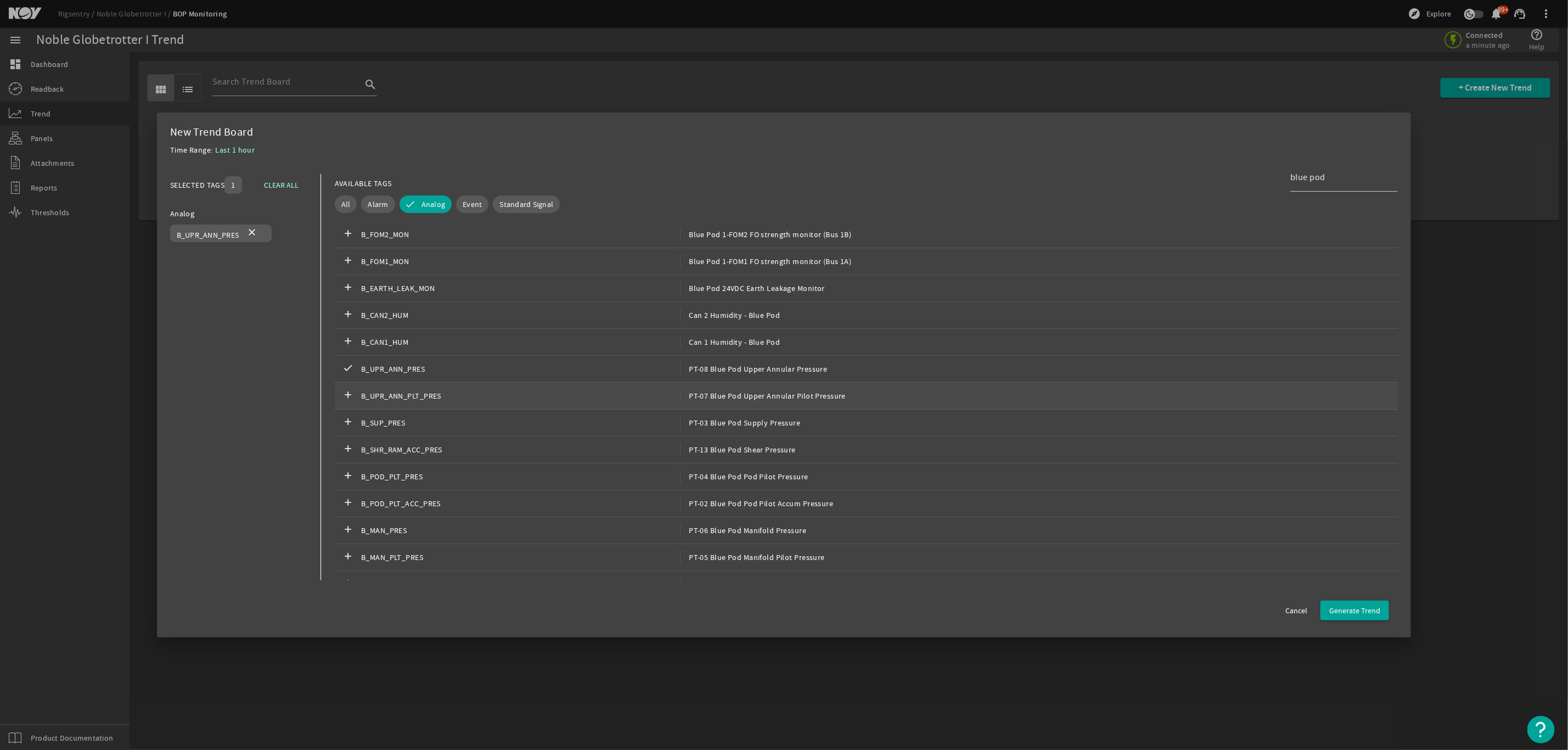
click at [762, 398] on span "PT-07 Blue Pod Upper Annular Pilot Pressure" at bounding box center [763, 395] width 166 height 13
click at [759, 425] on span "PT-03 Blue Pod Supply Pressure" at bounding box center [740, 422] width 120 height 13
click at [757, 456] on span "PT-13 Blue Pod Shear Pressure" at bounding box center [738, 449] width 116 height 13
drag, startPoint x: 750, startPoint y: 488, endPoint x: 751, endPoint y: 495, distance: 7.1
click at [751, 488] on div "add B_POD_PLT_PRES PT-04 Blue Pod Pod Pilot Pressure" at bounding box center [867, 477] width 1064 height 27
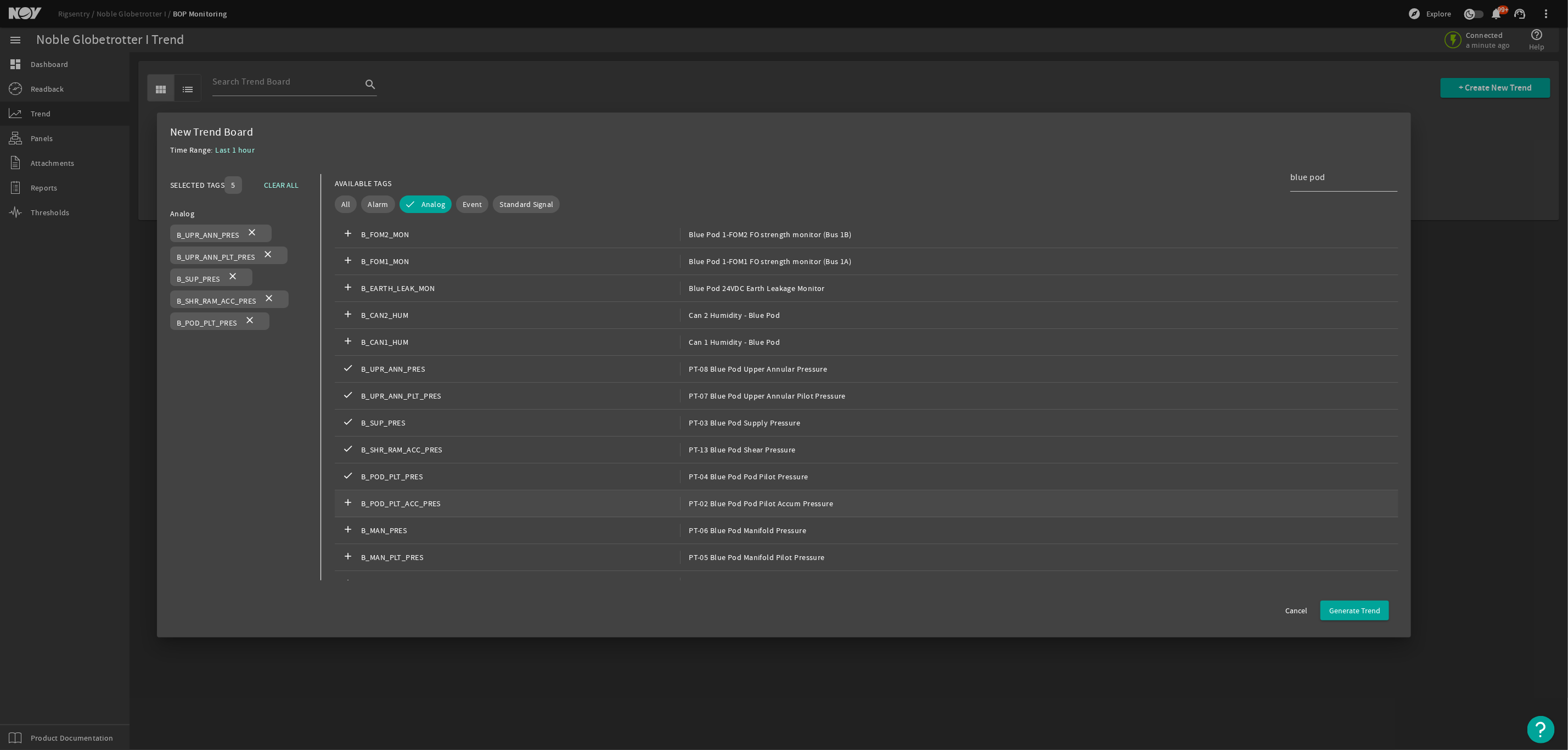
click at [749, 517] on div "add B_POD_PLT_ACC_PRES PT-02 Blue Pod Pod Pilot Accum Pressure" at bounding box center [867, 504] width 1064 height 27
drag, startPoint x: 745, startPoint y: 536, endPoint x: 747, endPoint y: 543, distance: 7.3
click at [746, 536] on span "PT-06 Blue Pod Manifold Pressure" at bounding box center [743, 530] width 126 height 13
drag, startPoint x: 746, startPoint y: 562, endPoint x: 756, endPoint y: 550, distance: 15.6
click at [746, 560] on span "PT-05 Blue Pod Manifold Pilot Pressure" at bounding box center [752, 557] width 145 height 13
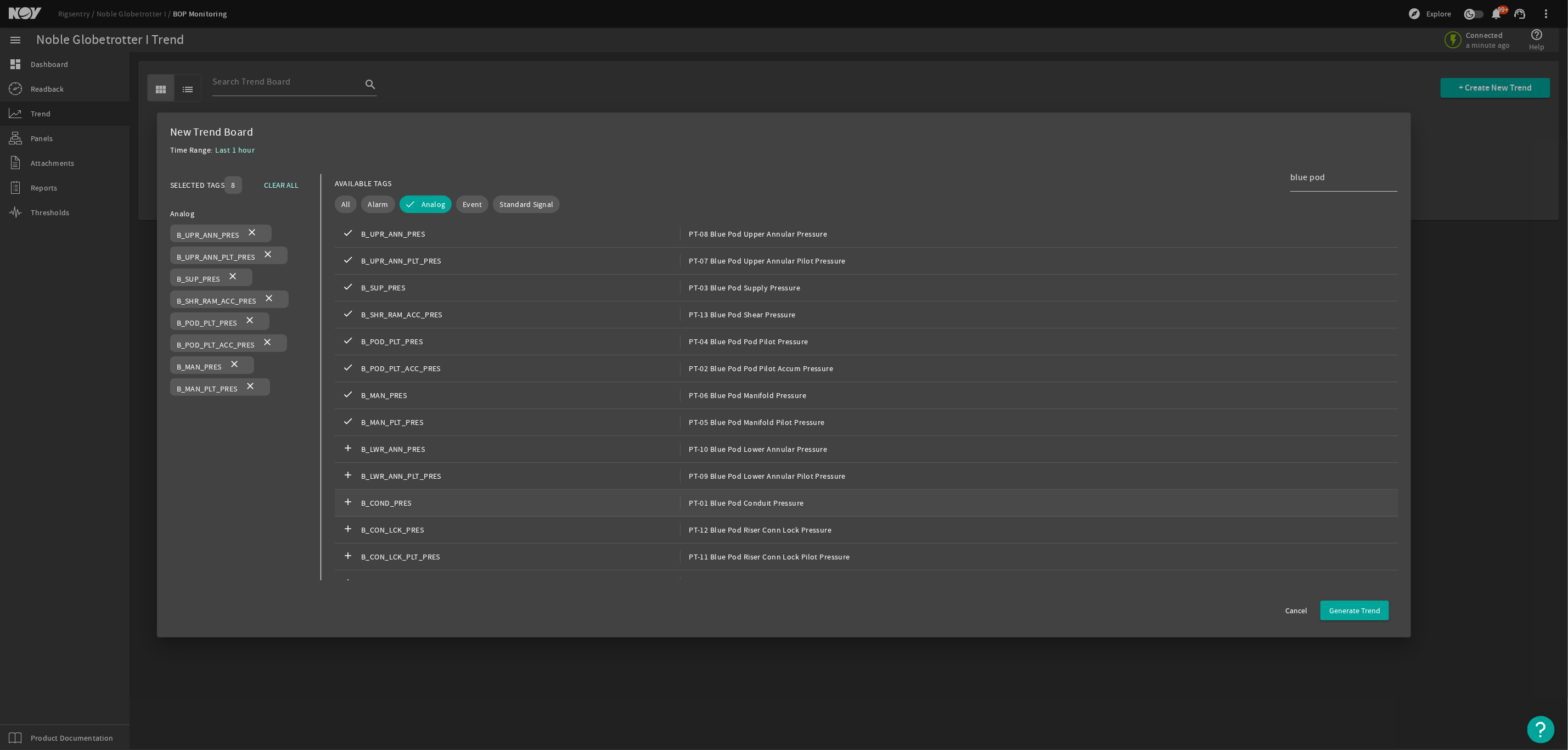
scroll to position [164, 0]
click at [740, 424] on span "PT-10 Blue Pod Lower Annular Pressure" at bounding box center [754, 419] width 147 height 13
click at [741, 453] on span "PT-09 Blue Pod Lower Annular Pilot Pressure" at bounding box center [763, 446] width 166 height 13
click at [745, 480] on span "PT-01 Blue Pod Conduit Pressure" at bounding box center [742, 473] width 124 height 13
click at [745, 503] on span "PT-12 Blue Pod Riser Conn Lock Pressure" at bounding box center [755, 500] width 152 height 13
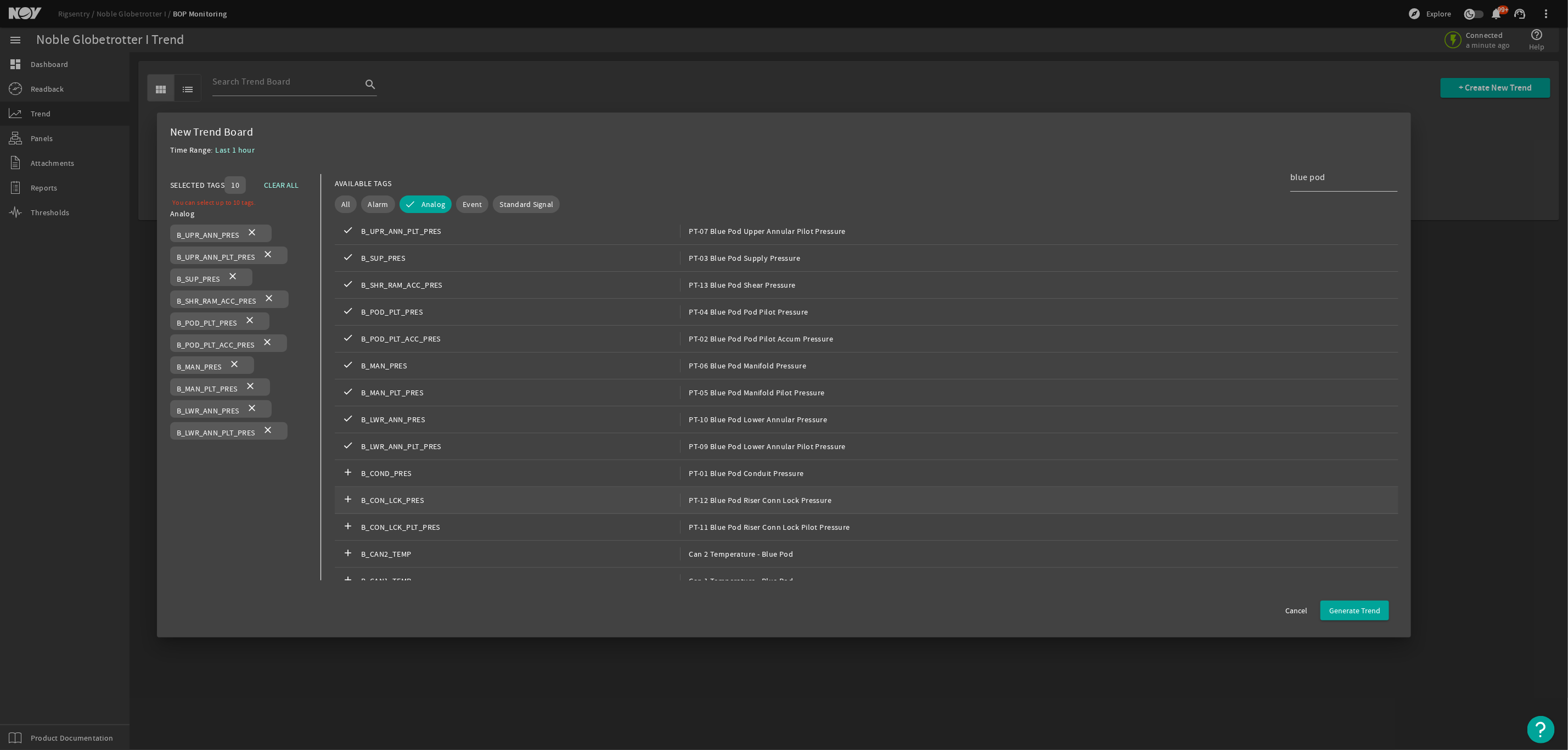
click at [746, 500] on span "PT-12 Blue Pod Riser Conn Lock Pressure" at bounding box center [755, 500] width 152 height 13
click at [746, 470] on div "add B_COND_PRES PT-01 Blue Pod Conduit Pressure" at bounding box center [867, 474] width 1064 height 27
click at [620, 425] on span "B_LWR_ANN_PRES" at bounding box center [521, 428] width 319 height 13
click at [673, 482] on span "B_COND_PRES" at bounding box center [521, 482] width 319 height 13
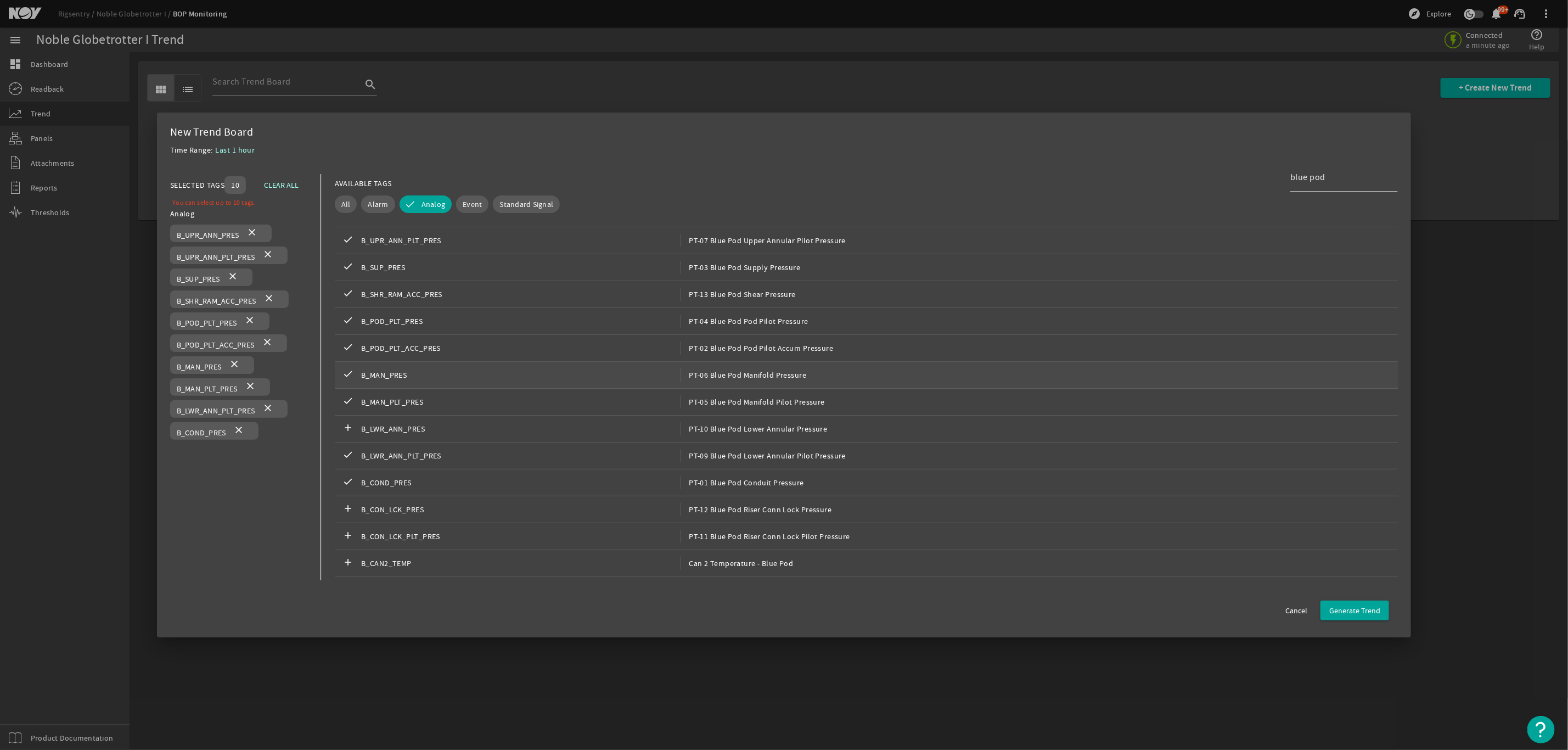
click at [433, 372] on span "B_MAN_PRES" at bounding box center [521, 374] width 319 height 13
click at [753, 353] on span "PT-12 Blue Pod Riser Conn Lock Pressure" at bounding box center [755, 351] width 152 height 13
click at [745, 392] on div "add B_CAN2_TEMP Can 2 Temperature - Blue Pod" at bounding box center [867, 406] width 1064 height 27
click at [746, 374] on span "PT-11 Blue Pod Riser Conn Lock Pilot Pressure" at bounding box center [765, 378] width 170 height 13
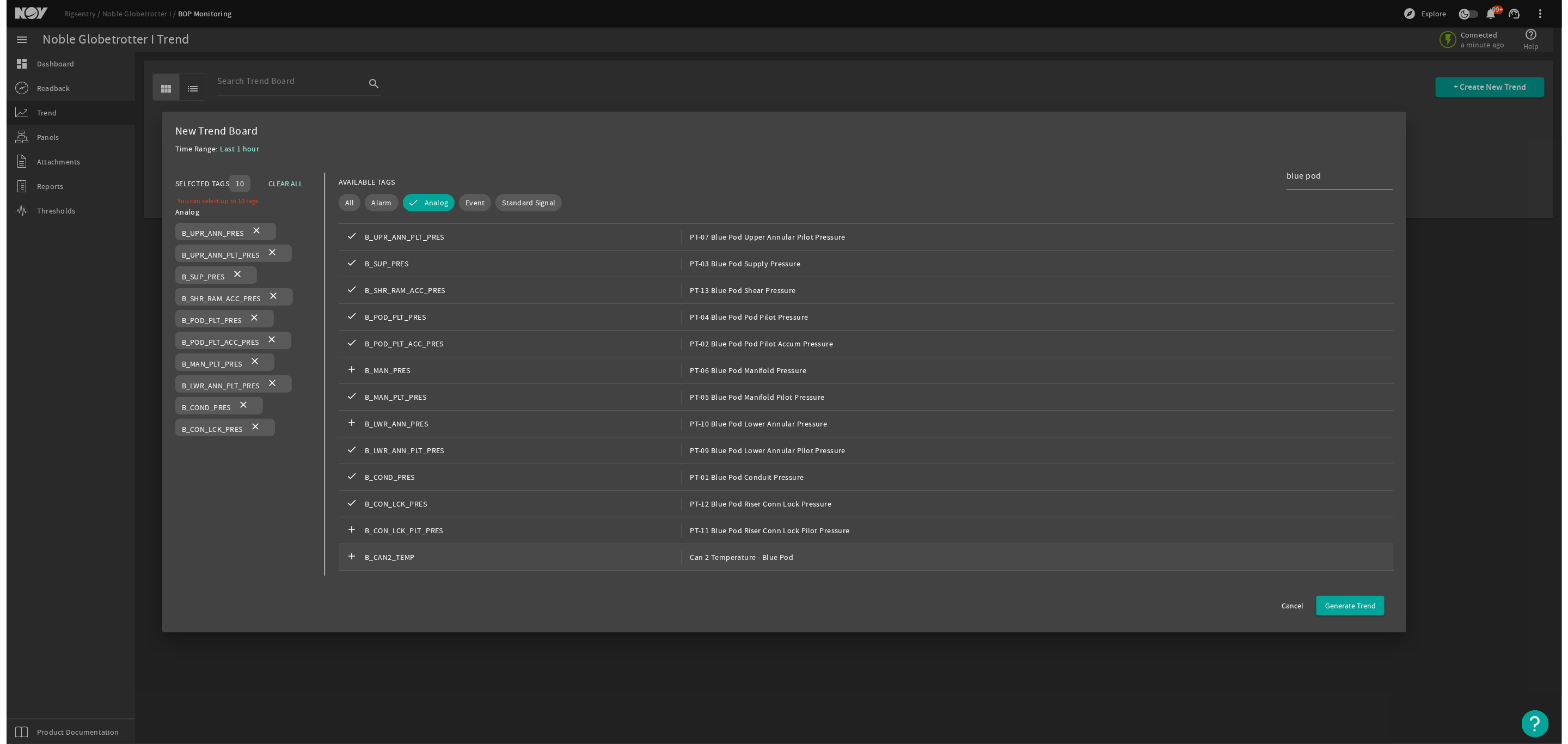
scroll to position [154, 0]
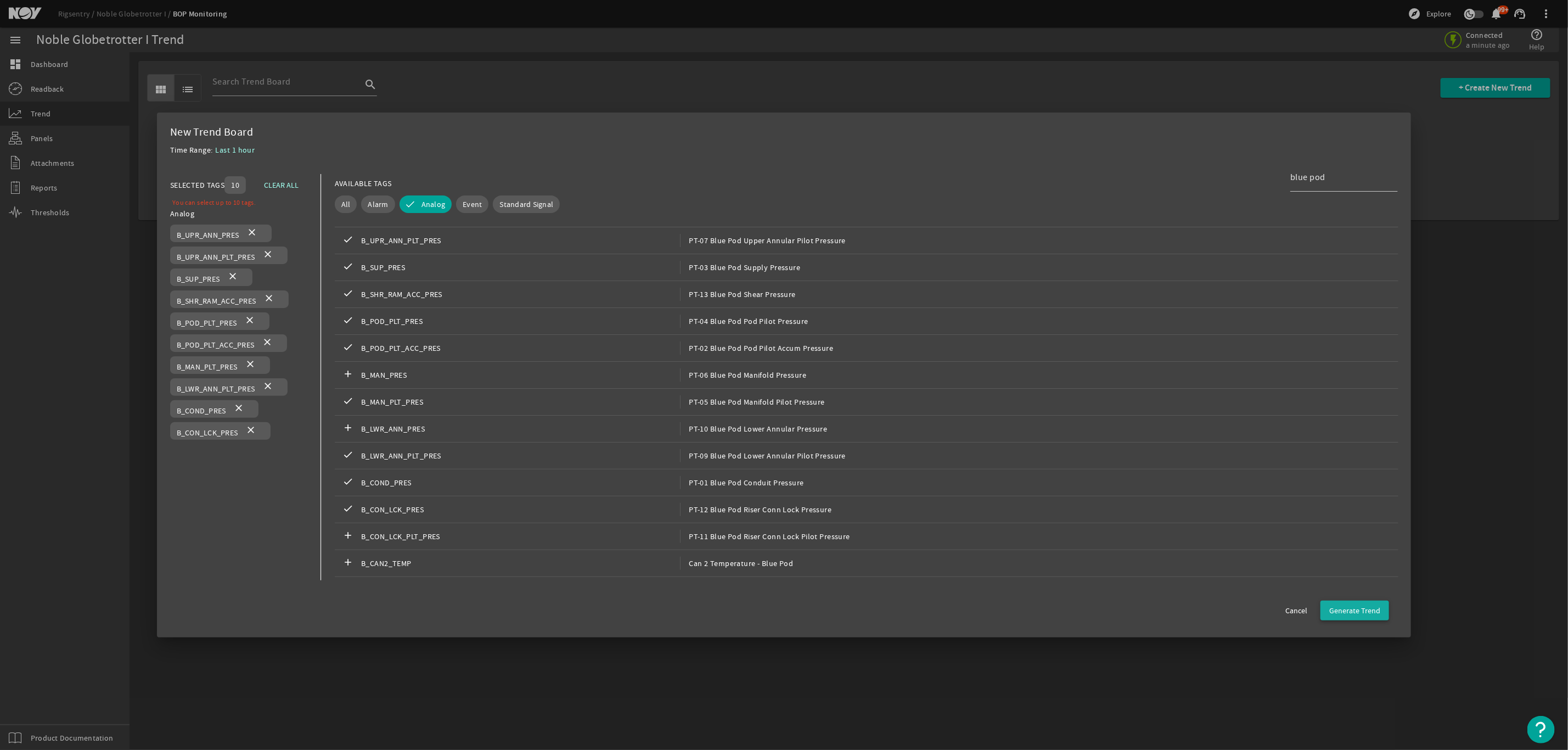
click at [1372, 611] on span "Generate Trend" at bounding box center [1354, 611] width 51 height 11
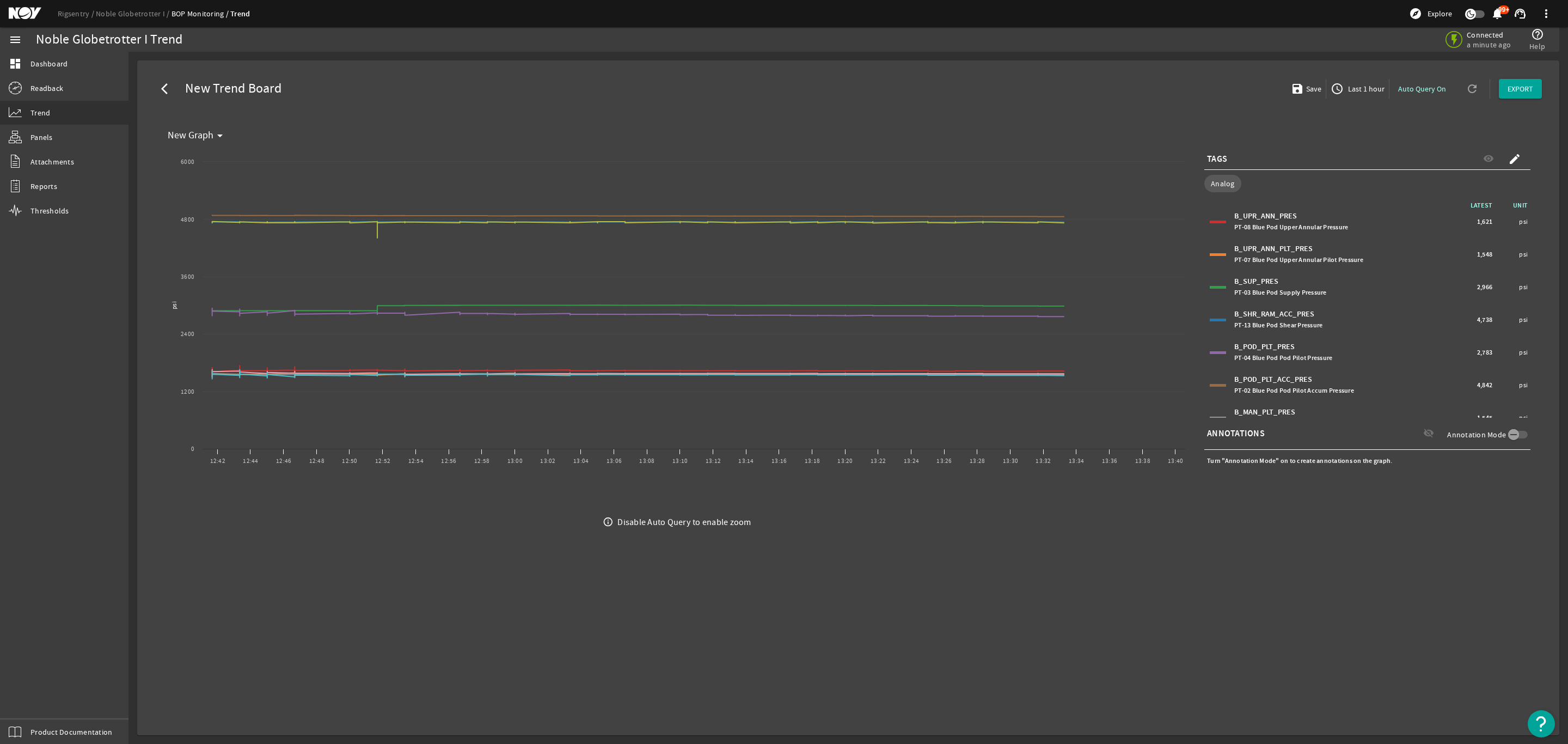
select select "ALL"
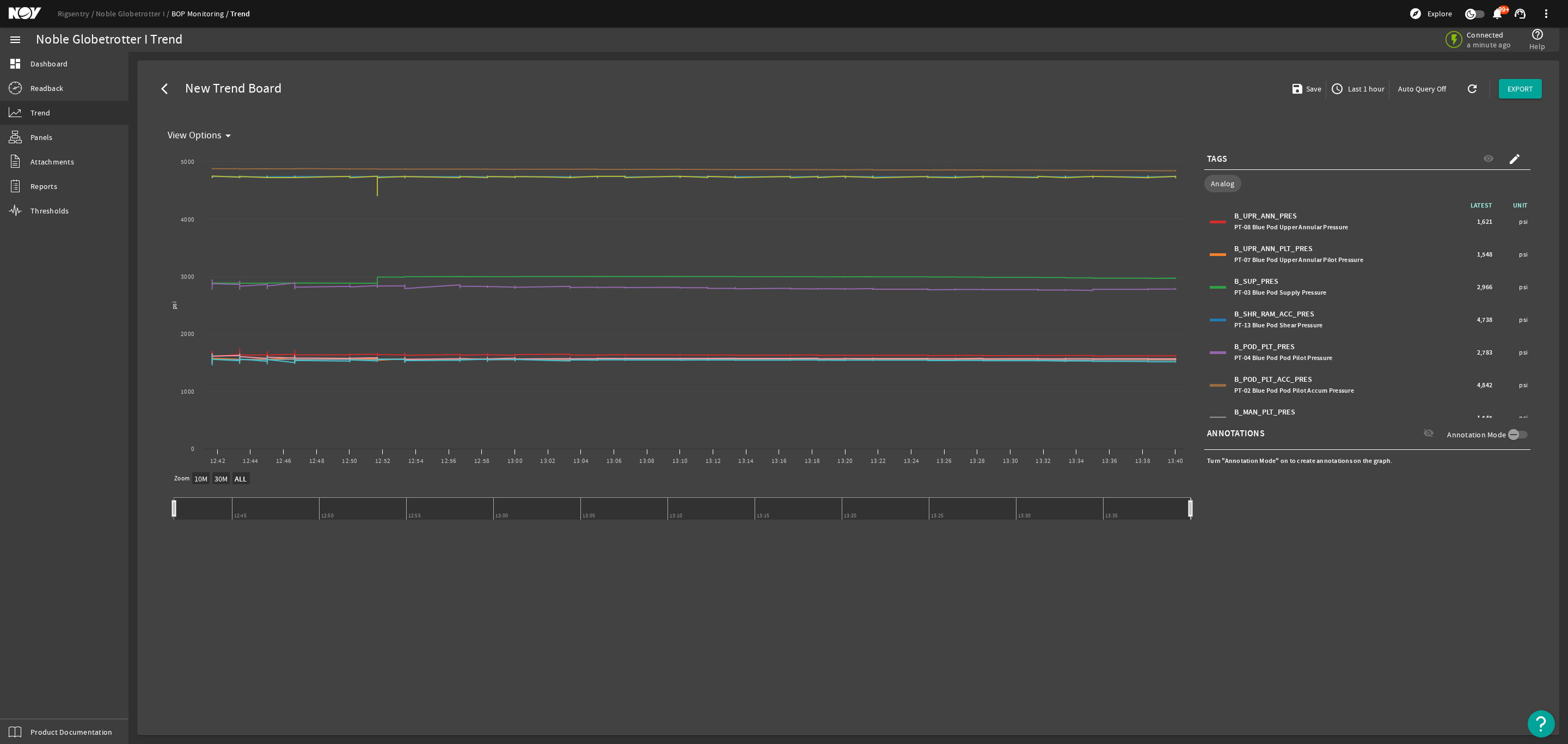
click at [1356, 83] on span "Last 1 hour" at bounding box center [1365, 89] width 39 height 11
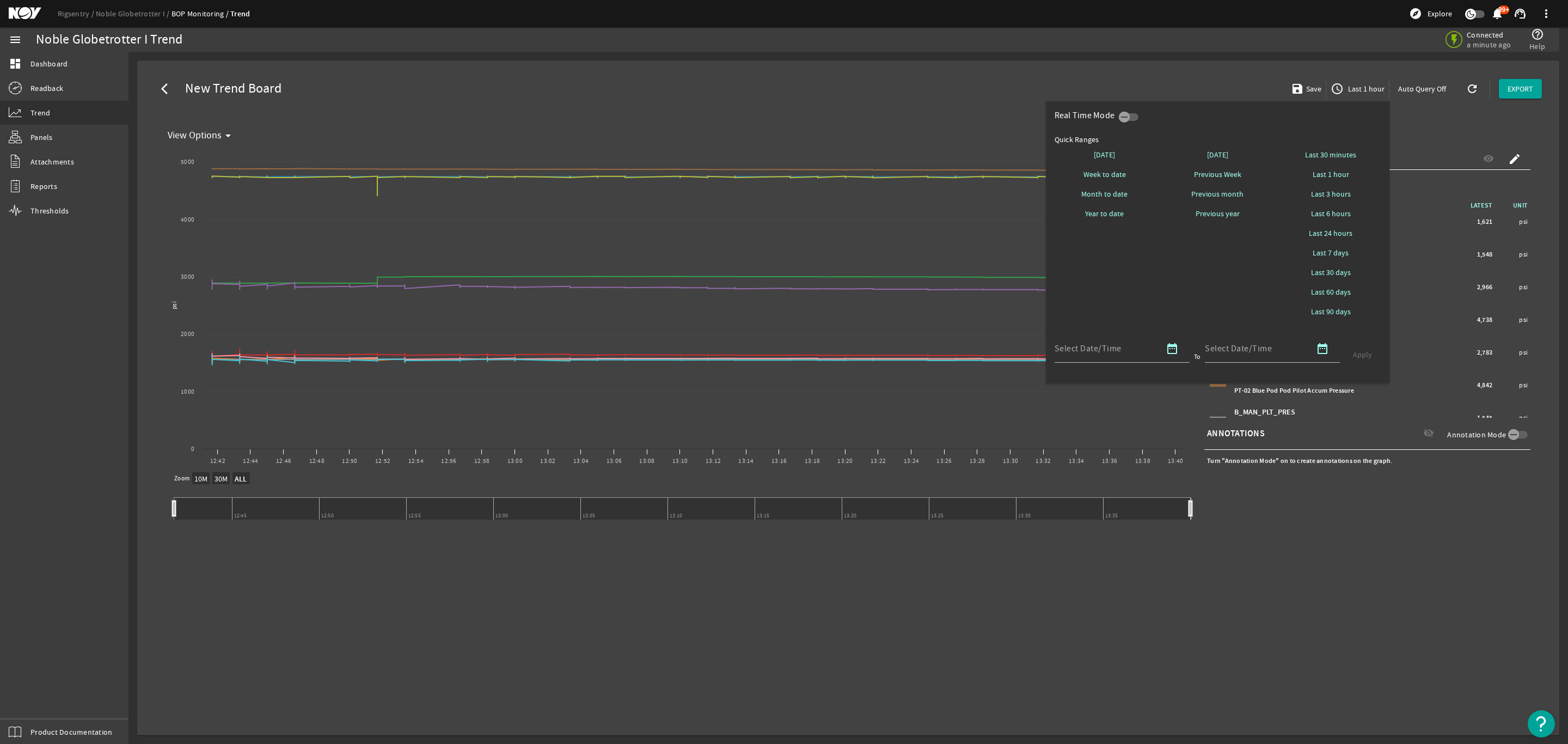
click at [1351, 251] on span at bounding box center [1331, 253] width 100 height 26
select select "10M"
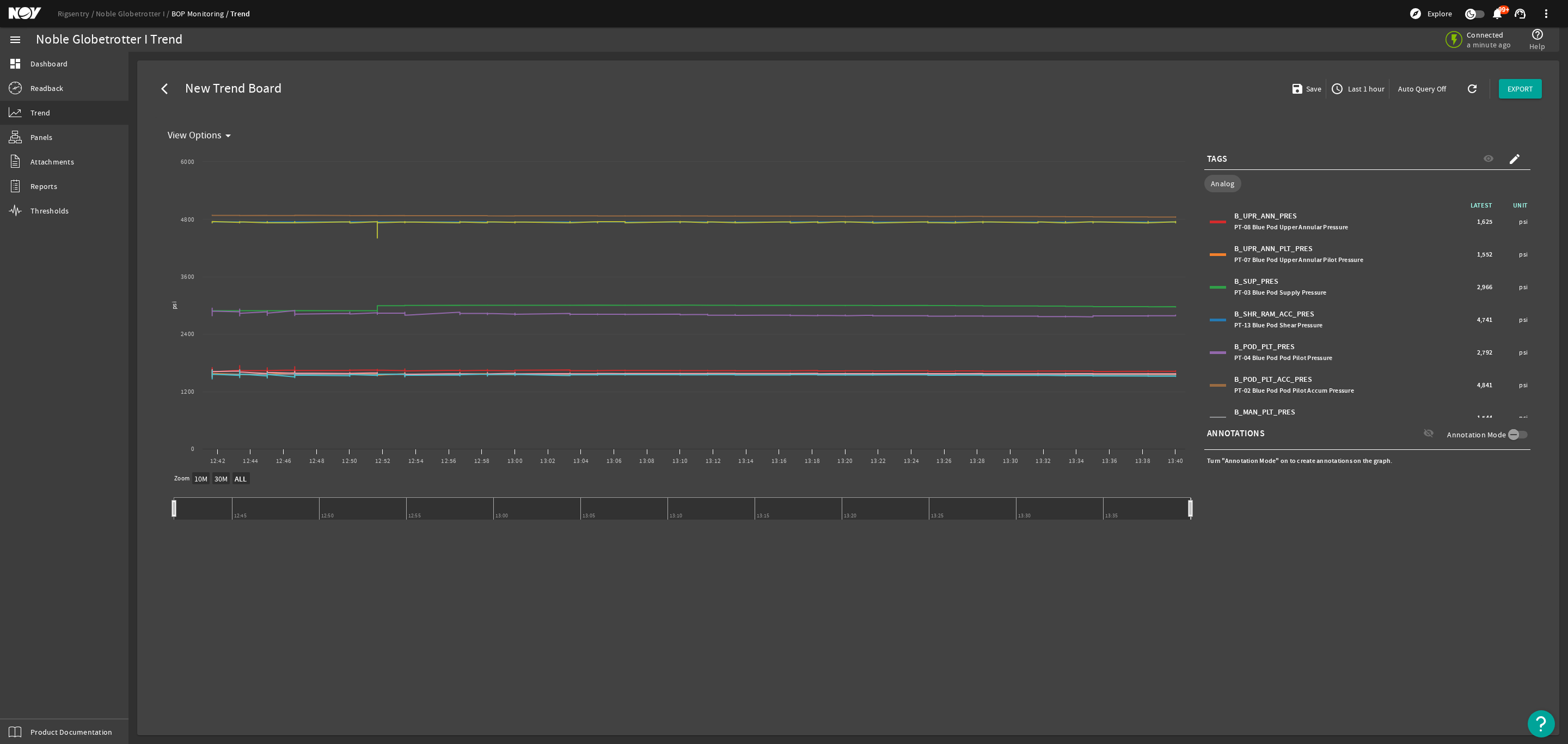
select select "ALL"
click at [1371, 95] on span "access_time Last 1 hour" at bounding box center [1357, 88] width 54 height 13
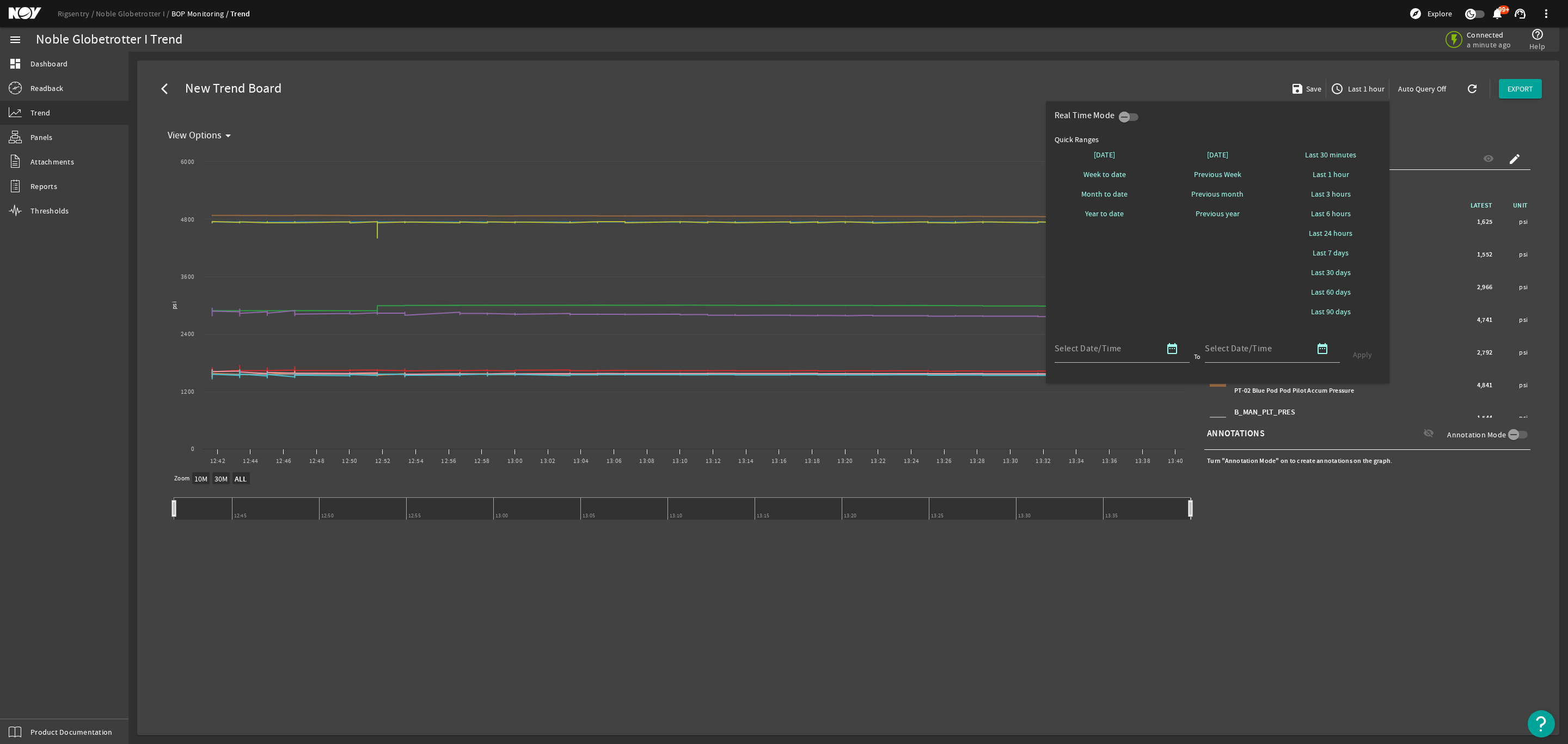
click at [1342, 252] on span "Last 7 days" at bounding box center [1331, 253] width 36 height 11
select select "10M"
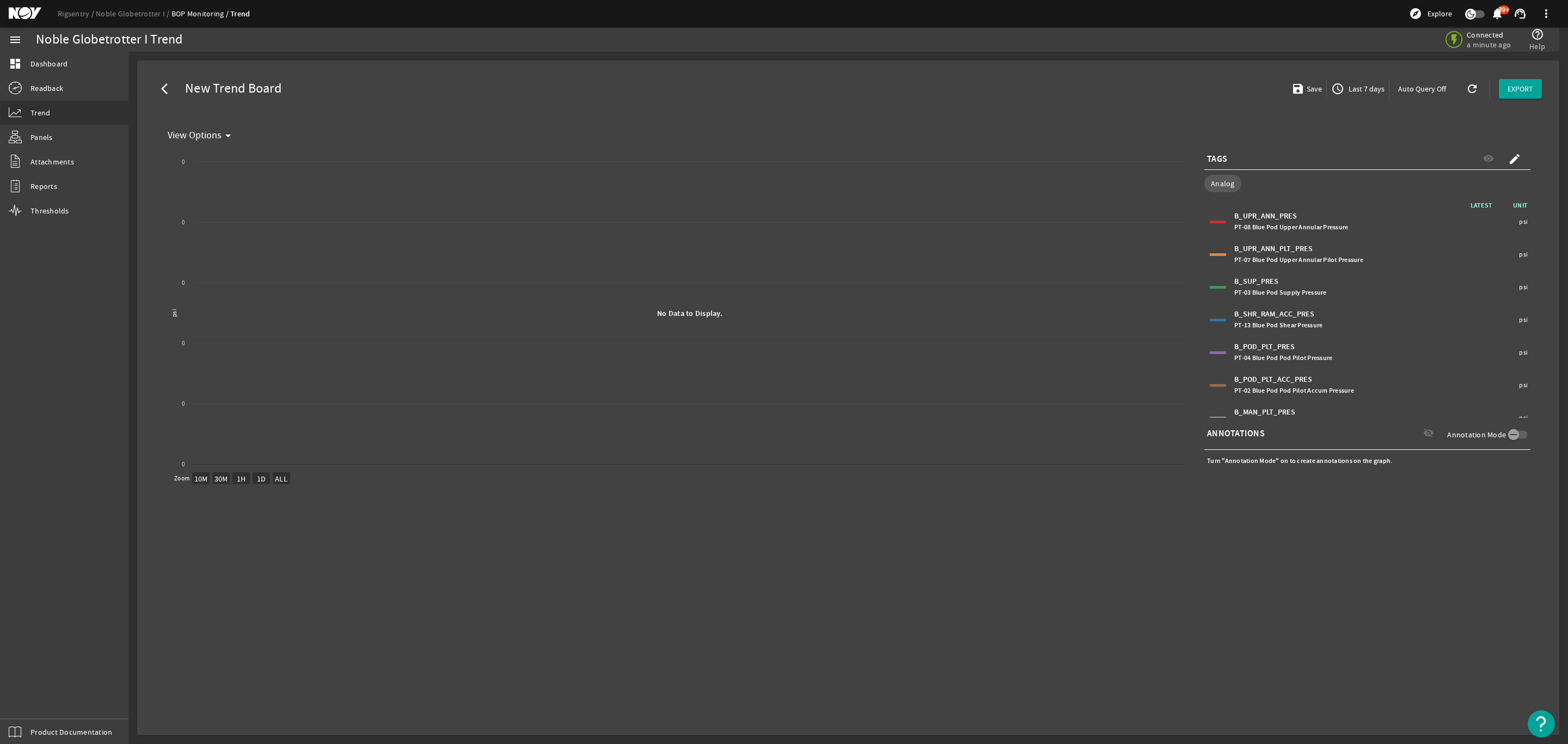
click at [1365, 87] on span "Last 7 days" at bounding box center [1365, 89] width 38 height 11
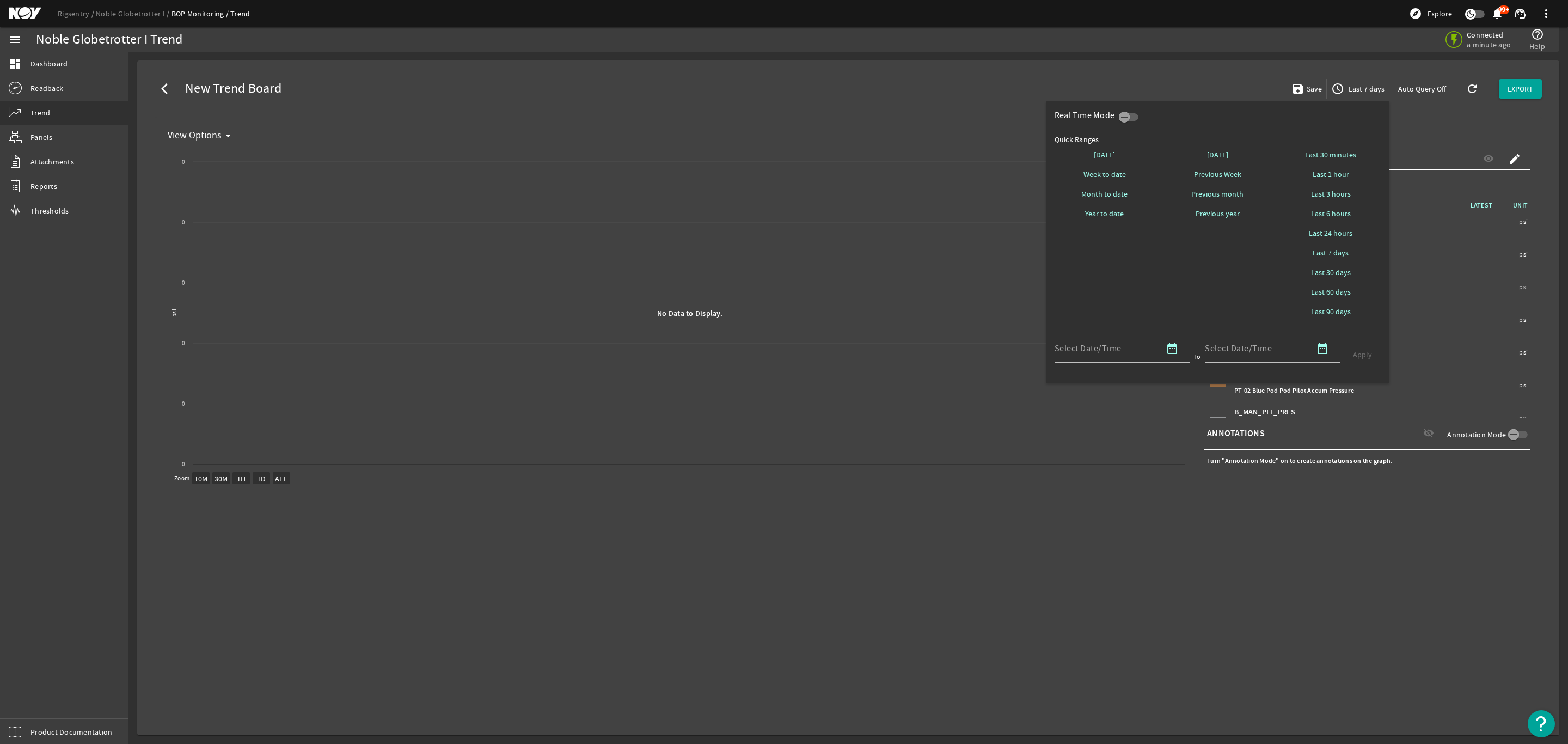
click at [1329, 251] on span "Last 7 days" at bounding box center [1331, 253] width 36 height 11
select select "10M"
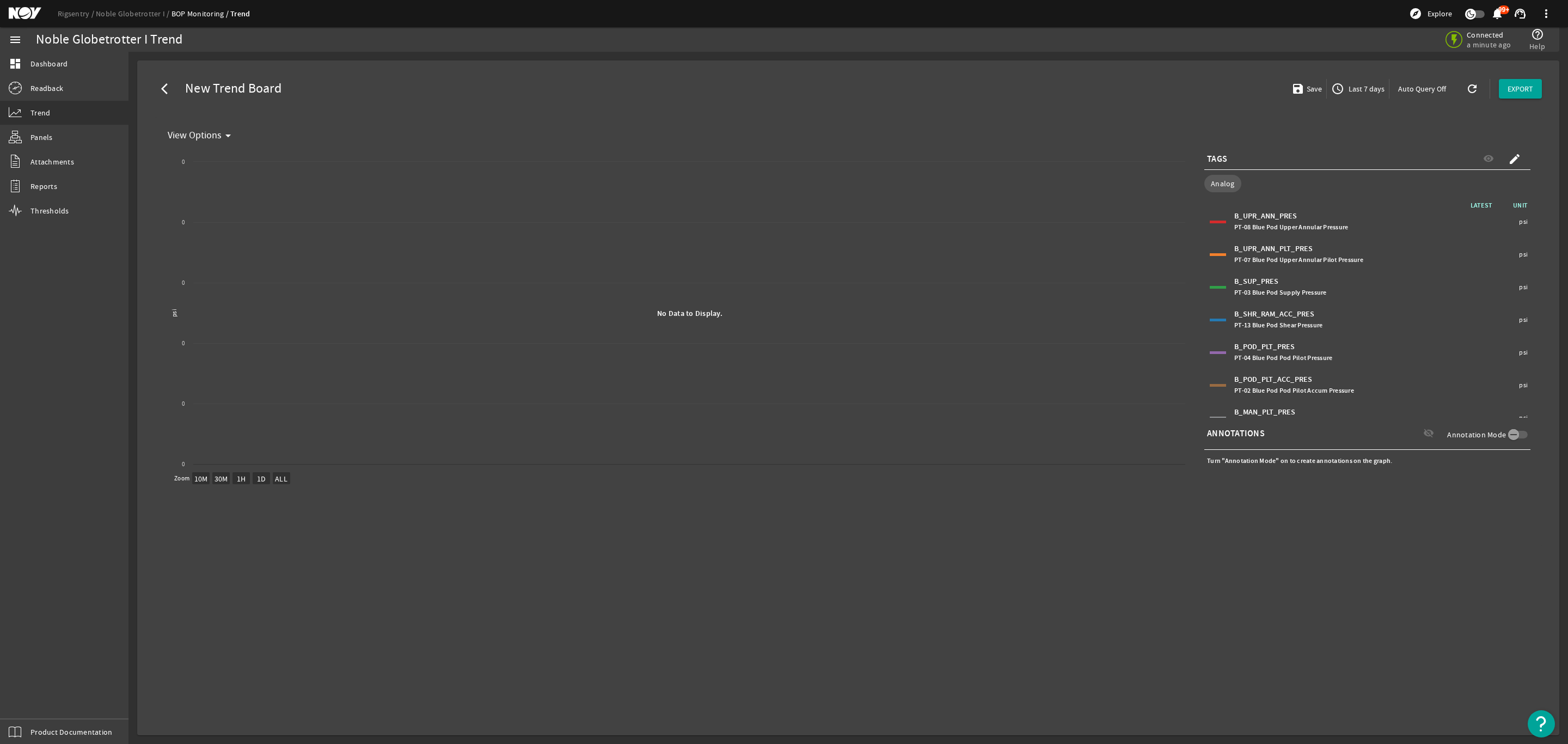
click at [1359, 87] on span "Last 7 days" at bounding box center [1365, 89] width 38 height 11
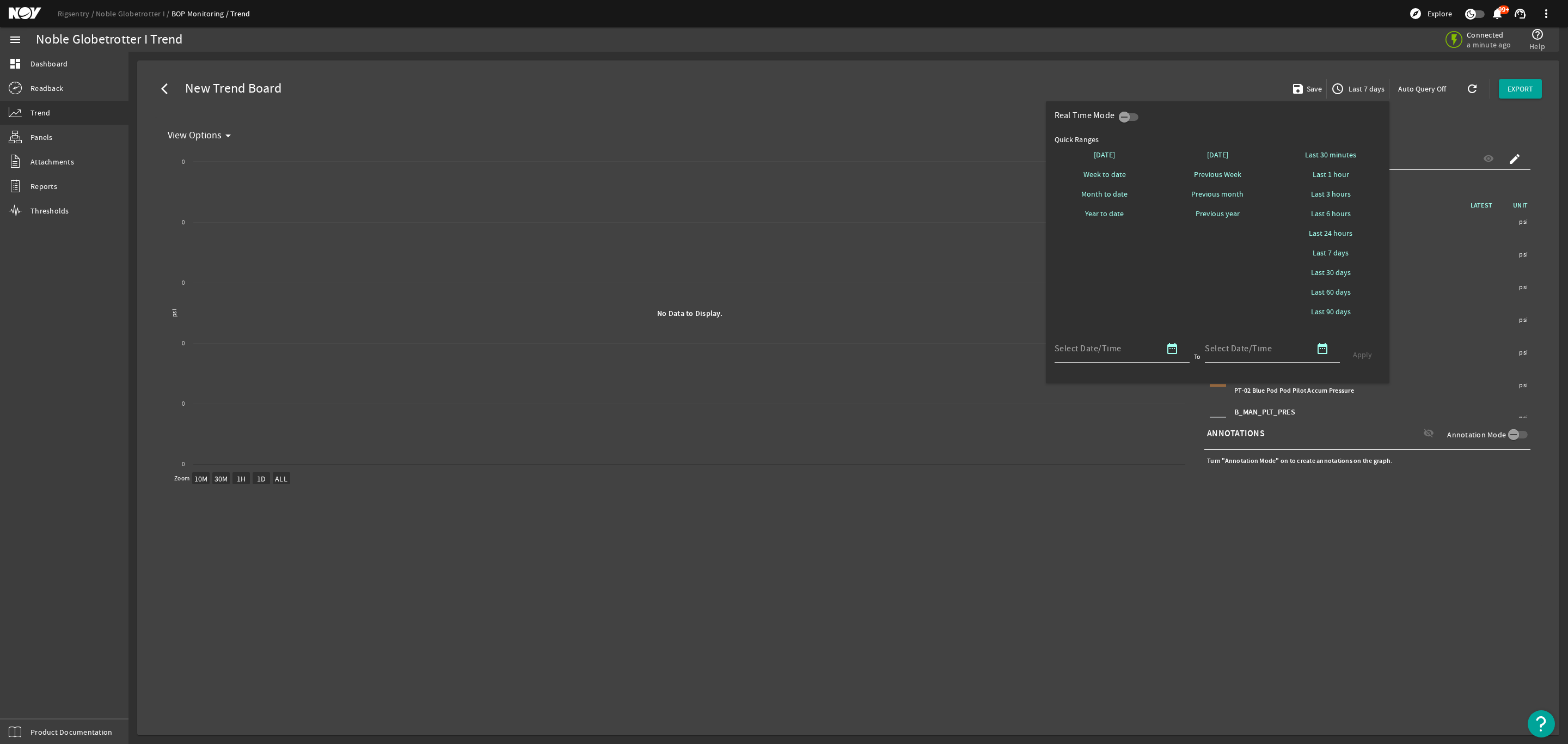
click at [1325, 235] on span "Last 24 hours" at bounding box center [1331, 233] width 44 height 11
select select "10M"
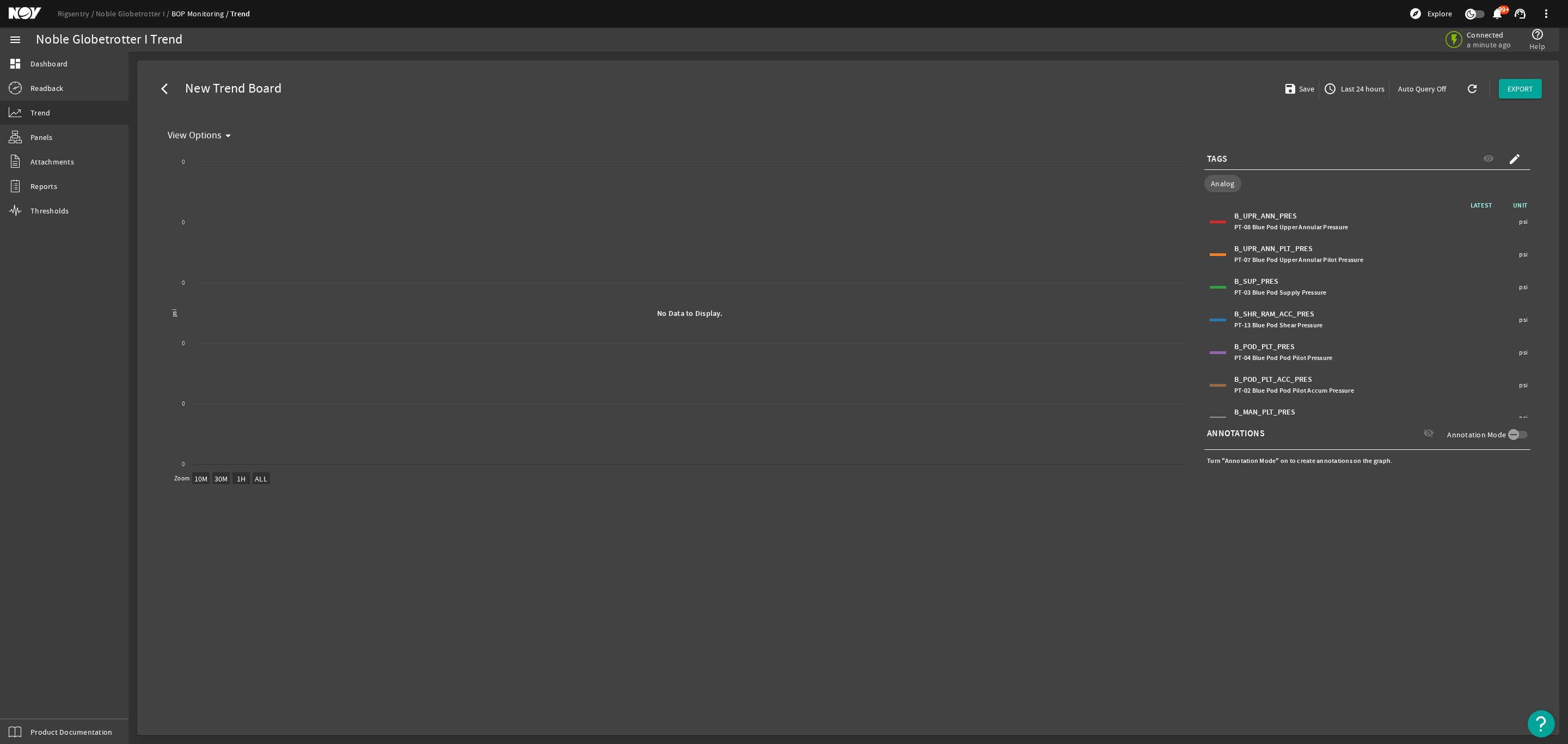
click at [1359, 85] on span "Last 24 hours" at bounding box center [1361, 89] width 46 height 11
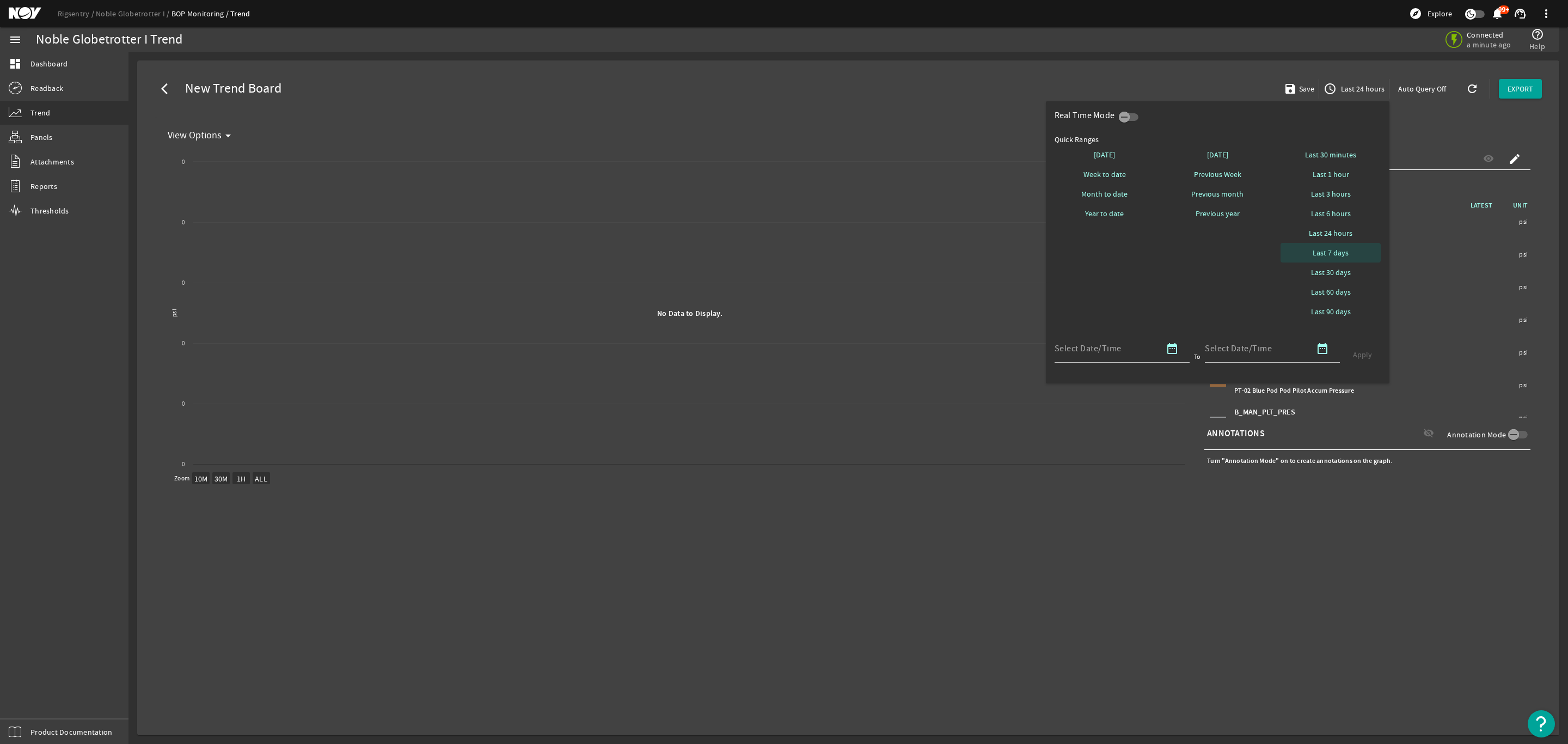
click at [1329, 250] on span "Last 7 days" at bounding box center [1331, 253] width 36 height 11
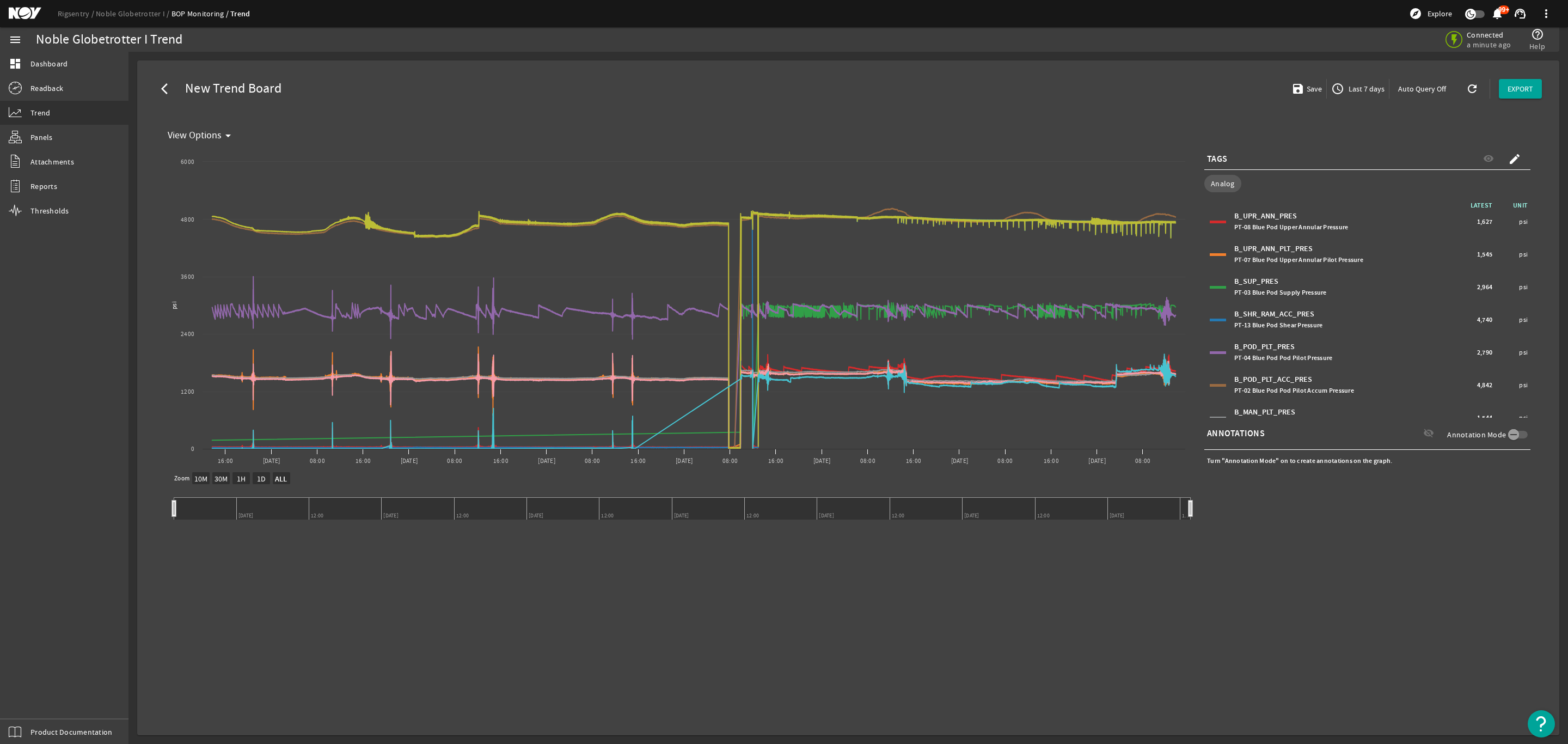
select select "ALL"
